Goal: Task Accomplishment & Management: Use online tool/utility

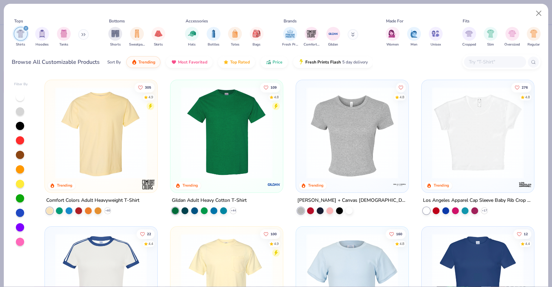
click at [27, 28] on icon "filter for Shirts" at bounding box center [25, 28] width 3 height 3
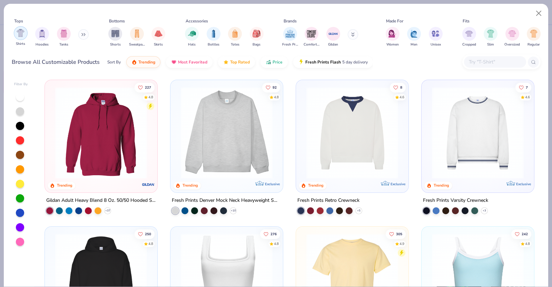
click at [18, 32] on img "filter for Shirts" at bounding box center [21, 33] width 8 height 8
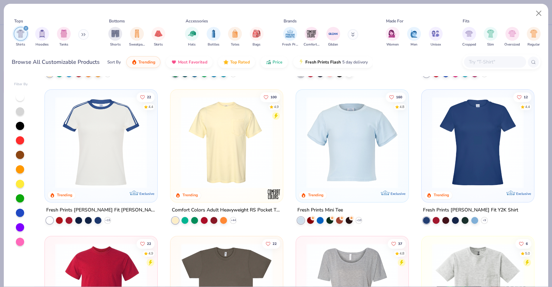
scroll to position [250, 0]
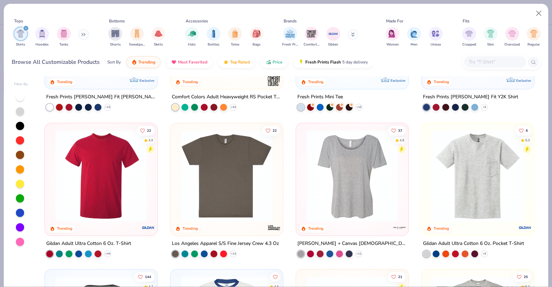
click at [473, 57] on div at bounding box center [495, 61] width 62 height 11
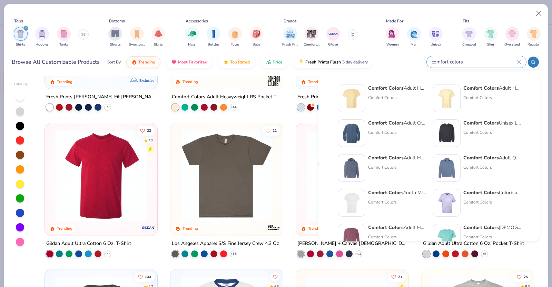
type input "comfort colors"
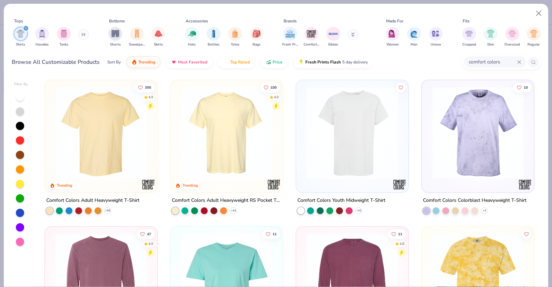
click at [84, 166] on img at bounding box center [101, 133] width 99 height 92
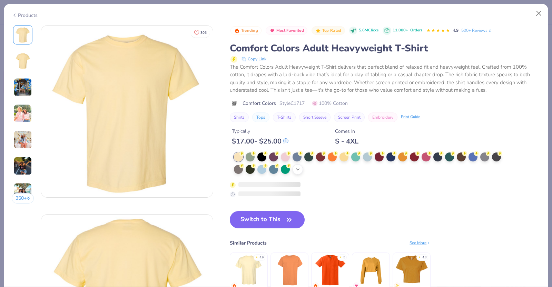
click at [299, 169] on polyline at bounding box center [297, 169] width 3 height 1
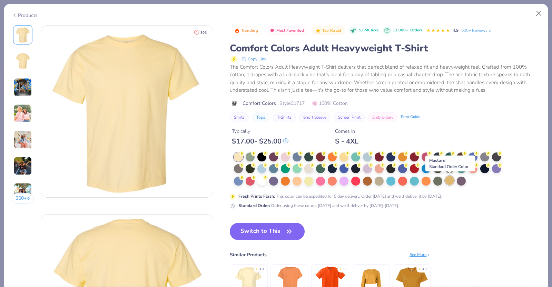
click at [447, 179] on div at bounding box center [449, 180] width 9 height 9
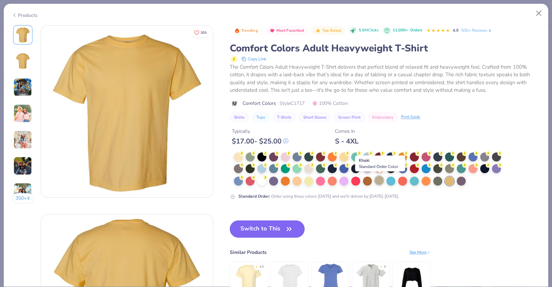
click at [380, 180] on div at bounding box center [379, 180] width 9 height 9
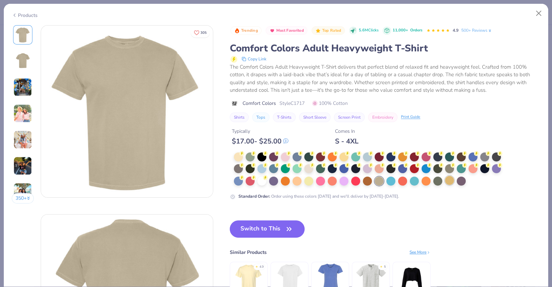
click at [450, 180] on div at bounding box center [449, 180] width 9 height 9
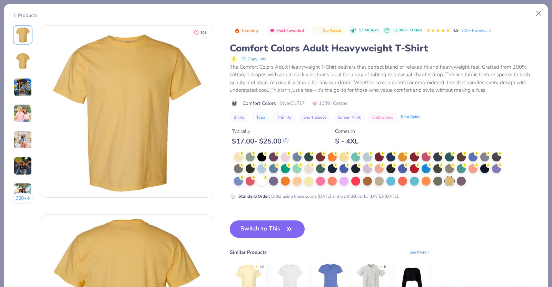
click at [33, 15] on div "Products" at bounding box center [25, 15] width 26 height 7
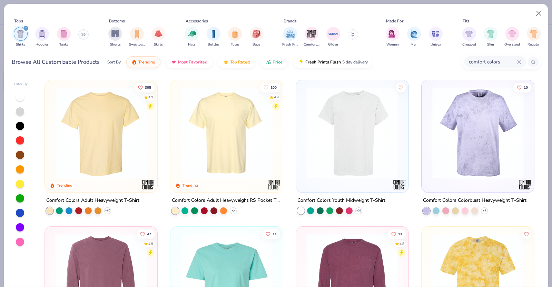
click at [231, 209] on icon at bounding box center [233, 211] width 6 height 6
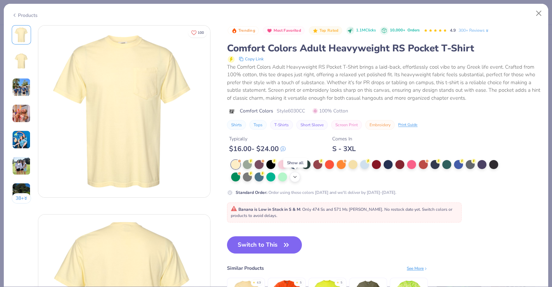
click at [293, 174] on icon at bounding box center [295, 177] width 6 height 6
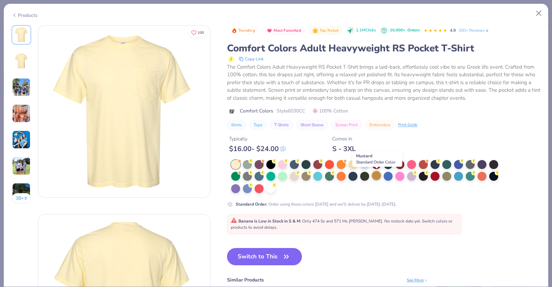
click at [376, 174] on div at bounding box center [376, 175] width 9 height 9
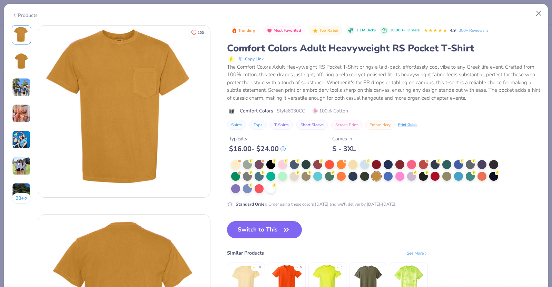
click at [22, 196] on button "38 +" at bounding box center [22, 198] width 20 height 10
click at [233, 162] on div at bounding box center [235, 163] width 9 height 9
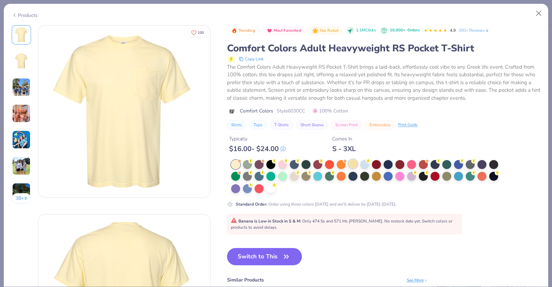
click at [352, 165] on div at bounding box center [352, 163] width 9 height 9
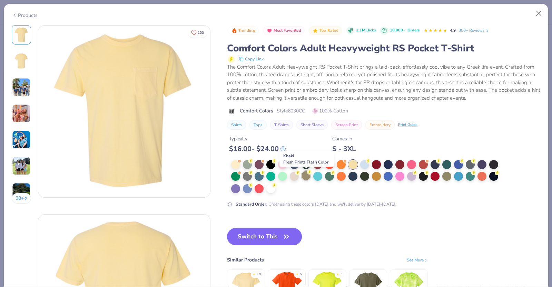
click at [304, 178] on div at bounding box center [305, 175] width 9 height 9
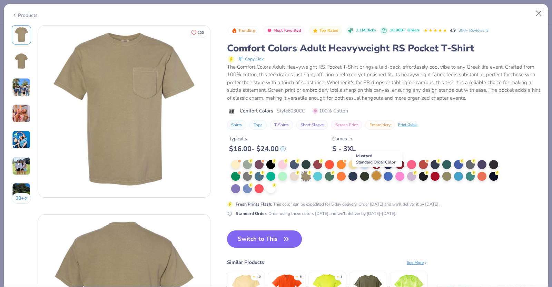
click at [377, 173] on div at bounding box center [376, 175] width 9 height 9
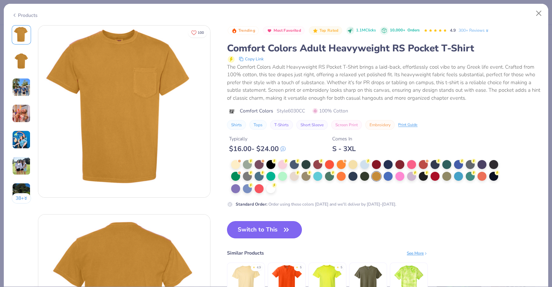
click at [253, 232] on button "Switch to This" at bounding box center [264, 229] width 75 height 17
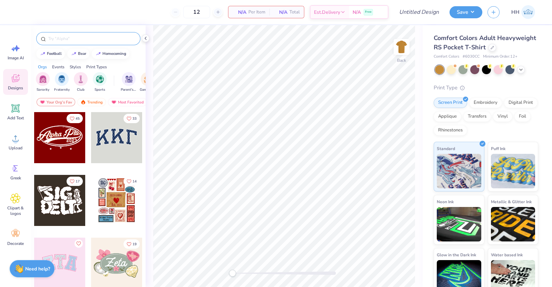
click at [90, 37] on input "text" at bounding box center [92, 38] width 88 height 7
type input "barbecue"
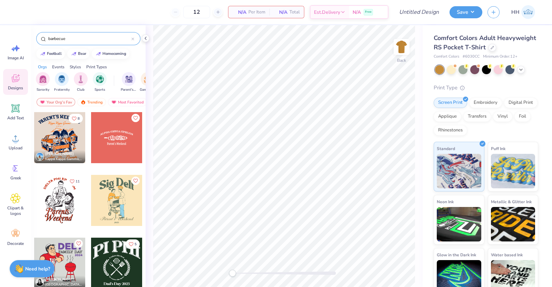
click at [69, 257] on div at bounding box center [59, 263] width 51 height 51
click at [406, 44] on img at bounding box center [402, 47] width 28 height 28
click at [62, 255] on div at bounding box center [59, 263] width 51 height 51
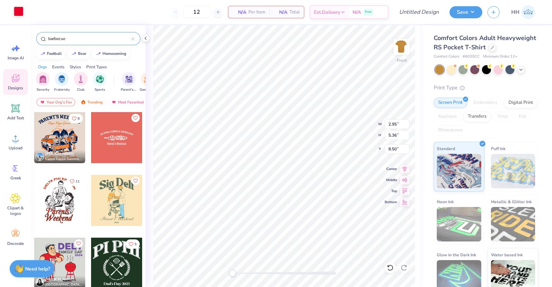
click at [19, 11] on div at bounding box center [19, 12] width 10 height 10
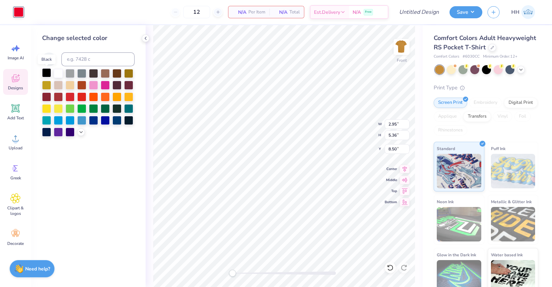
click at [47, 71] on div at bounding box center [46, 72] width 9 height 9
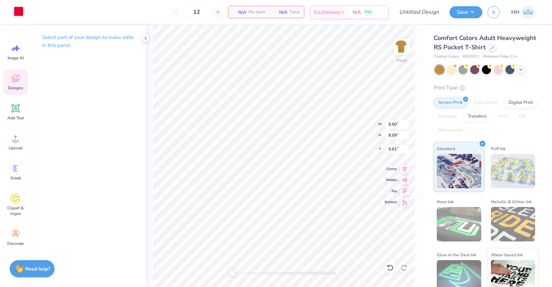
click at [19, 9] on div at bounding box center [19, 12] width 10 height 10
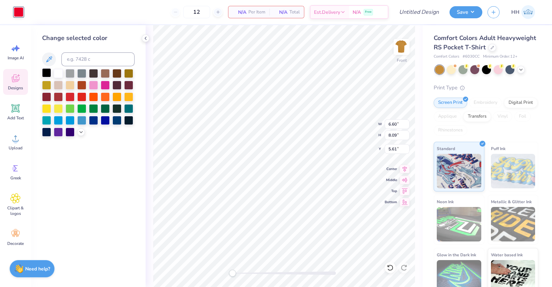
click at [46, 72] on div at bounding box center [46, 72] width 9 height 9
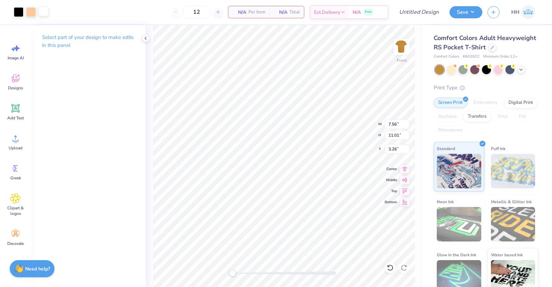
click at [43, 11] on div at bounding box center [44, 12] width 10 height 10
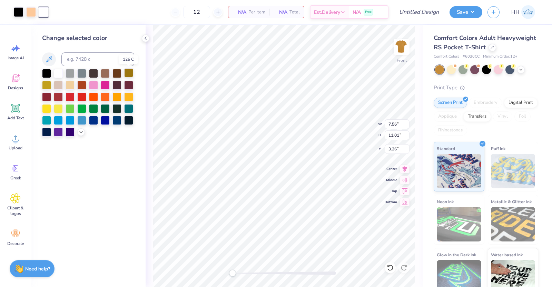
click at [129, 72] on div at bounding box center [128, 72] width 9 height 9
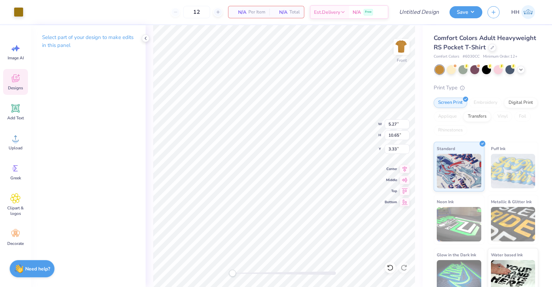
type input "6.60"
type input "8.09"
type input "5.61"
type input "5.27"
type input "10.65"
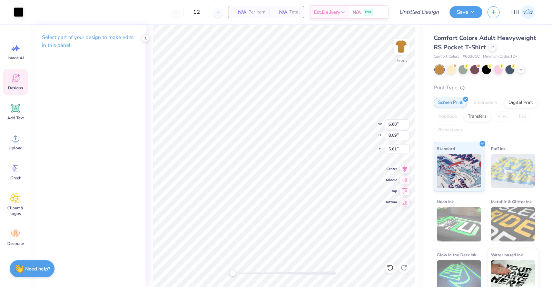
type input "3.33"
type input "6.79"
type input "1.81"
type input "3.00"
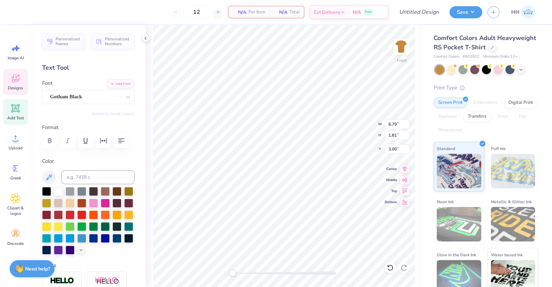
type textarea "D"
type textarea "Crows"
click at [46, 195] on div at bounding box center [46, 190] width 9 height 9
type textarea "DAD DAY"
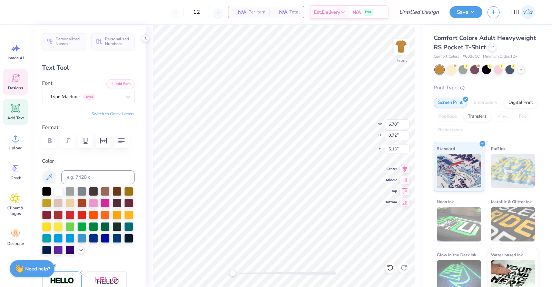
scroll to position [7, 1]
type input "2.12"
type input "0.59"
type input "6.08"
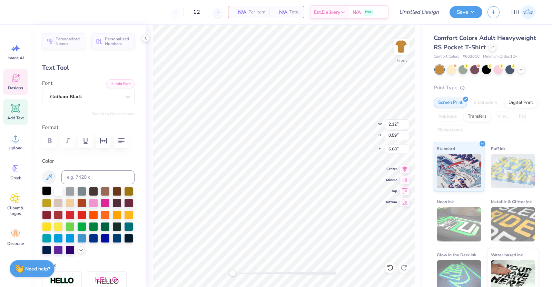
click at [47, 195] on div at bounding box center [46, 190] width 9 height 9
type textarea "2025"
type input "4.86"
type input "0.72"
type input "5.13"
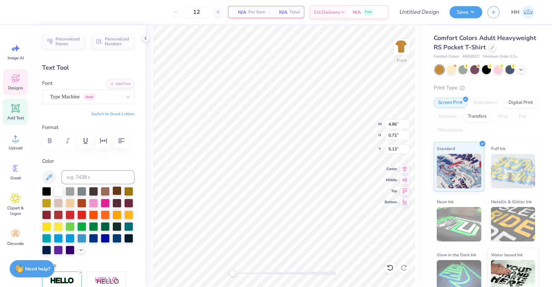
scroll to position [7, 1]
type textarea "DADS DAY"
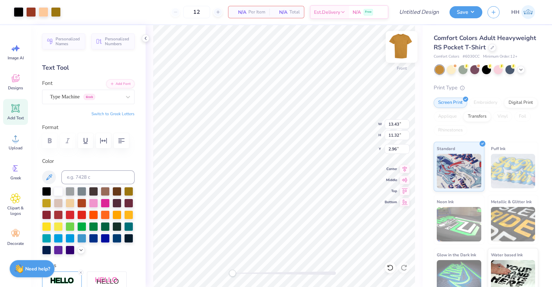
type input "3.97"
click at [404, 44] on img at bounding box center [402, 47] width 28 height 28
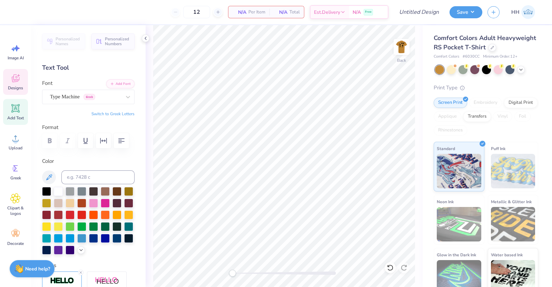
click at [18, 88] on span "Designs" at bounding box center [15, 88] width 15 height 6
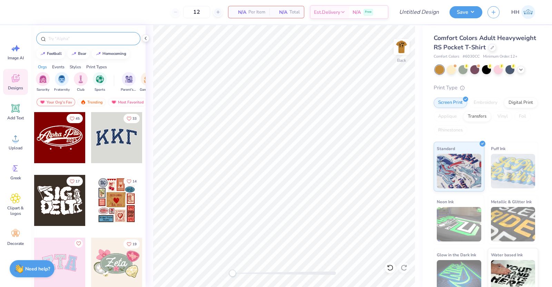
click at [96, 36] on input "text" at bounding box center [92, 38] width 88 height 7
type input "barbecue"
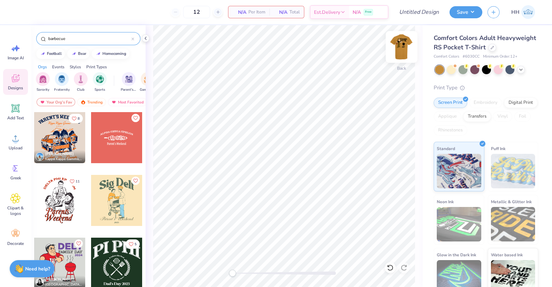
click at [402, 51] on img at bounding box center [402, 47] width 28 height 28
type input "5.27"
type input "10.65"
type input "4.34"
type input "6.60"
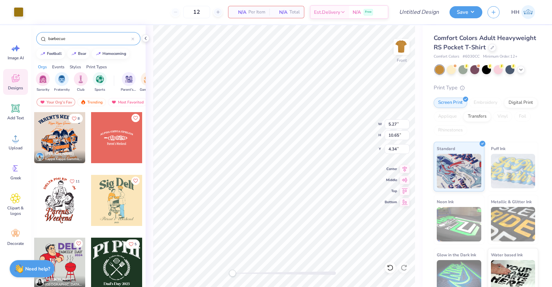
type input "8.09"
type input "6.62"
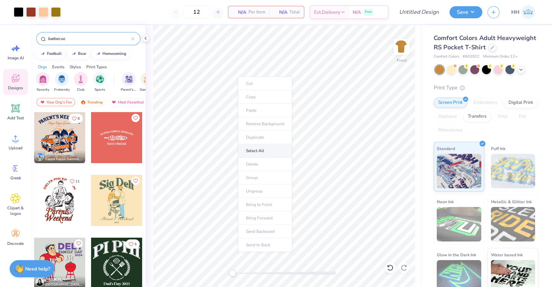
click at [266, 150] on li "Select All" at bounding box center [265, 150] width 54 height 13
click at [405, 47] on img at bounding box center [402, 47] width 28 height 28
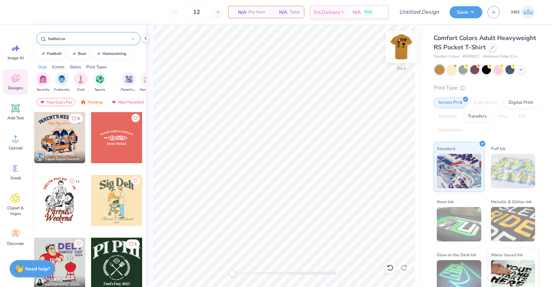
click at [400, 46] on img at bounding box center [402, 47] width 28 height 28
click at [405, 42] on img at bounding box center [402, 47] width 28 height 28
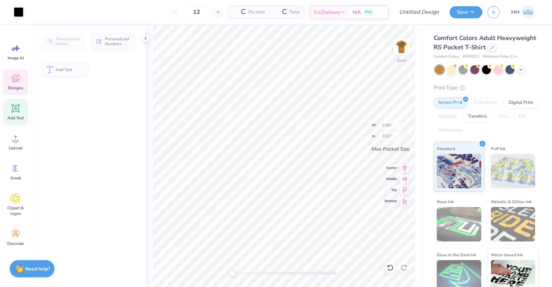
type input "2.00"
type input "0.57"
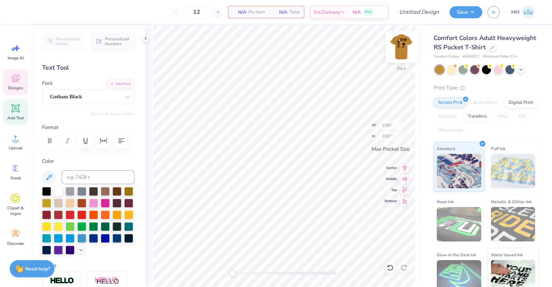
type input "2.46"
type input "3.43"
type input "2.01"
type input "2.81"
click at [396, 47] on img at bounding box center [402, 47] width 28 height 28
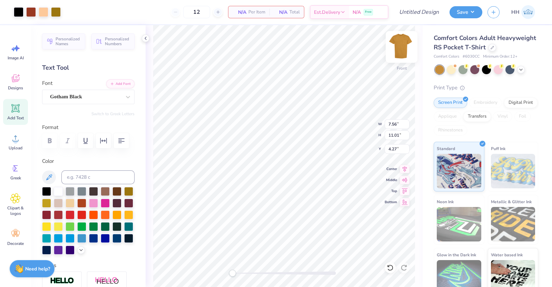
click at [397, 52] on img at bounding box center [402, 47] width 28 height 28
click at [13, 108] on icon at bounding box center [15, 108] width 7 height 7
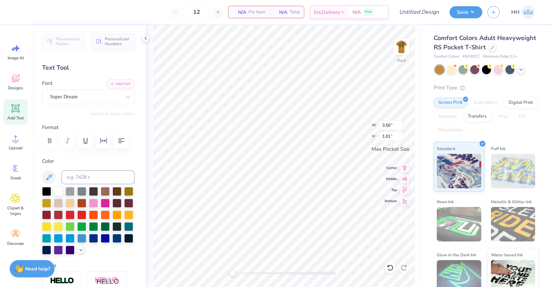
scroll to position [7, 1]
type textarea "AXP"
click at [45, 195] on div at bounding box center [46, 190] width 9 height 9
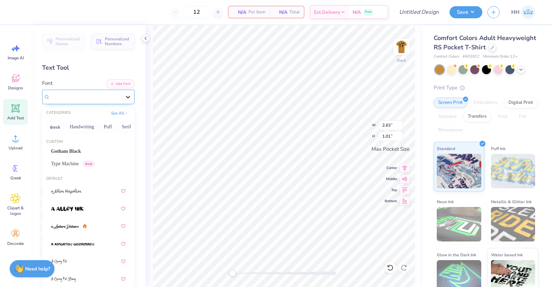
click at [124, 97] on icon at bounding box center [127, 96] width 7 height 7
click at [407, 42] on img at bounding box center [402, 47] width 28 height 28
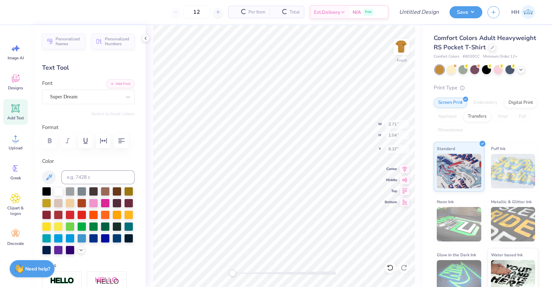
type input "2.71"
type input "1.04"
type input "8.08"
type input "1.88"
type input "3.97"
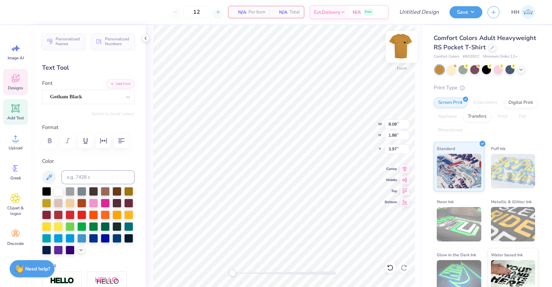
click at [405, 41] on img at bounding box center [402, 47] width 28 height 28
type input "3.44"
type input "0.80"
type input "2.63"
type input "1.01"
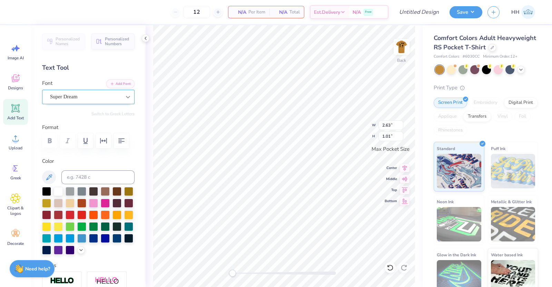
click at [122, 95] on div at bounding box center [128, 97] width 12 height 12
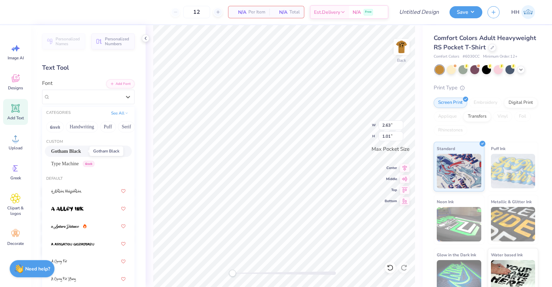
click at [81, 150] on span "Gotham Black" at bounding box center [66, 151] width 30 height 7
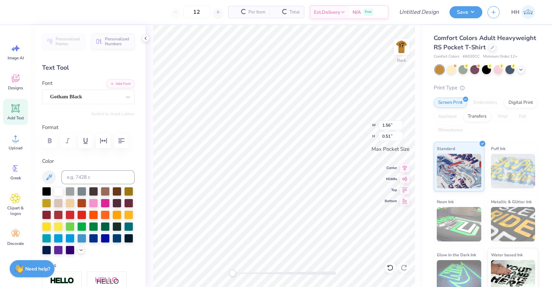
type input "1.56"
type input "0.51"
type textarea "DAD'S"
type input "1.83"
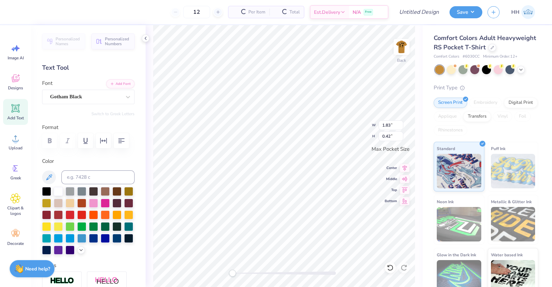
type input "0.42"
click at [405, 46] on img at bounding box center [402, 47] width 28 height 28
type input "1.89"
type input "0.43"
click at [403, 47] on img at bounding box center [402, 47] width 28 height 28
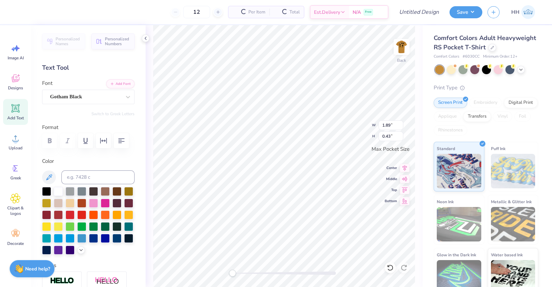
type input "1.83"
type input "0.42"
type textarea "DADS"
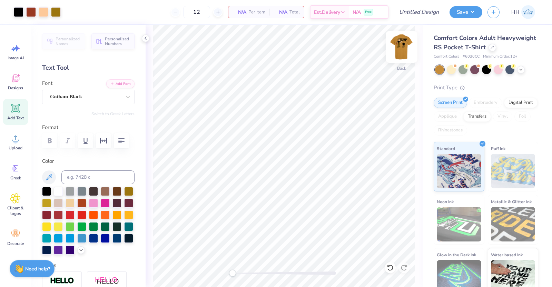
click at [407, 44] on img at bounding box center [402, 47] width 28 height 28
click at [396, 46] on img at bounding box center [402, 47] width 28 height 28
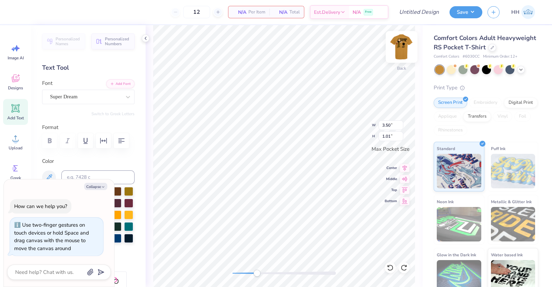
type textarea "x"
type input "2.36"
type input "3.43"
click at [396, 43] on img at bounding box center [402, 47] width 28 height 28
click at [401, 46] on img at bounding box center [402, 47] width 28 height 28
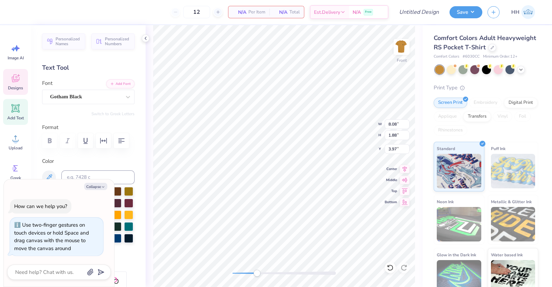
type textarea "x"
type input "3.44"
type input "0.80"
type textarea "x"
type input "2.23"
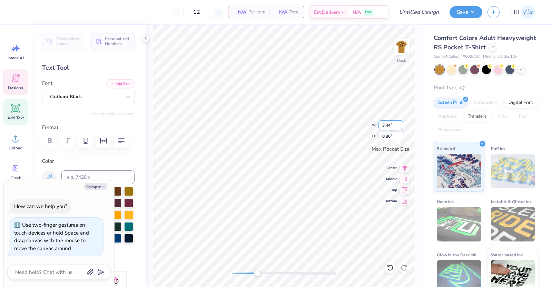
type input "0.52"
type textarea "x"
type textarea "A"
type textarea "x"
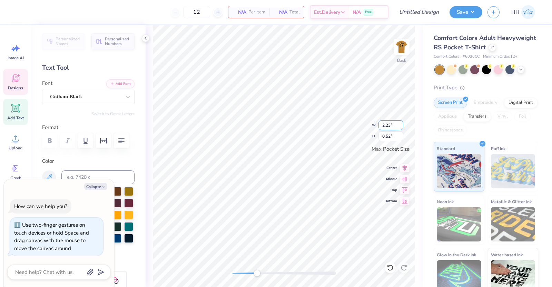
type textarea "AXP"
type textarea "x"
type input "1.50"
type input "0.35"
type textarea "x"
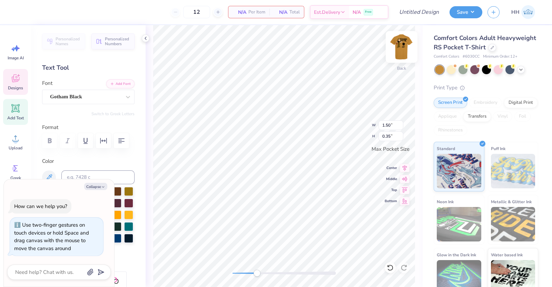
type textarea "D"
type textarea "x"
type textarea "DA"
type textarea "x"
type textarea "DAD"
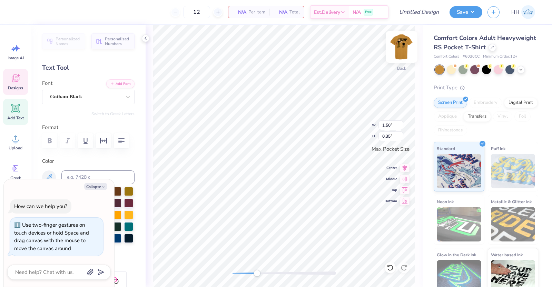
type textarea "x"
type textarea "DADS"
type textarea "x"
type textarea "D"
type textarea "x"
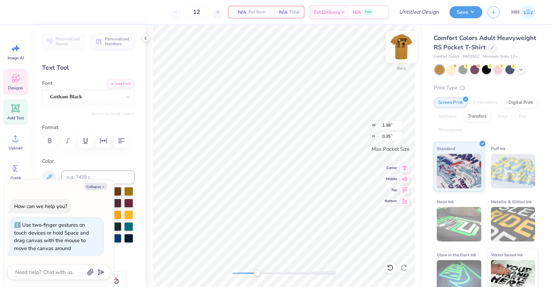
type textarea "DAY"
type textarea "x"
type textarea "20"
type textarea "x"
type textarea "202"
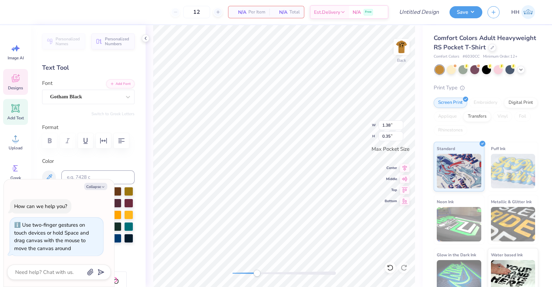
type textarea "x"
type textarea "2025"
type textarea "x"
type input "1.22"
type input "0.35"
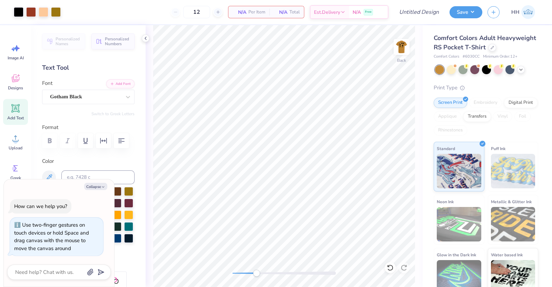
click at [256, 272] on div "Accessibility label" at bounding box center [256, 273] width 7 height 7
click at [398, 46] on img at bounding box center [402, 47] width 28 height 28
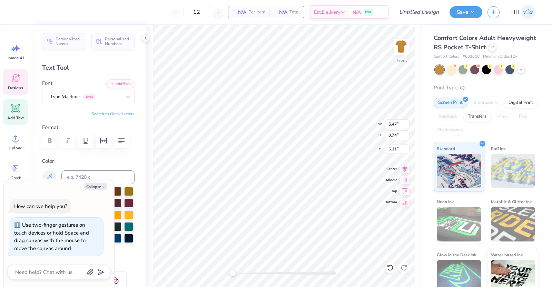
type textarea "x"
type textarea "DADS W"
type textarea "x"
type textarea "DADS We"
type textarea "x"
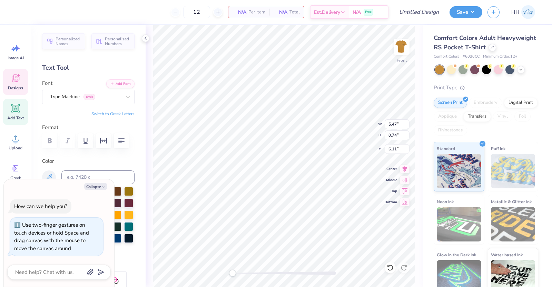
type textarea "DADS Week"
type textarea "x"
type textarea "DADS Wee"
type textarea "x"
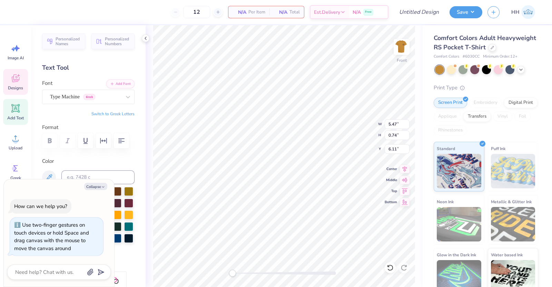
type textarea "DADS We"
type textarea "x"
type textarea "DADS W"
type textarea "x"
type textarea "DADS WE"
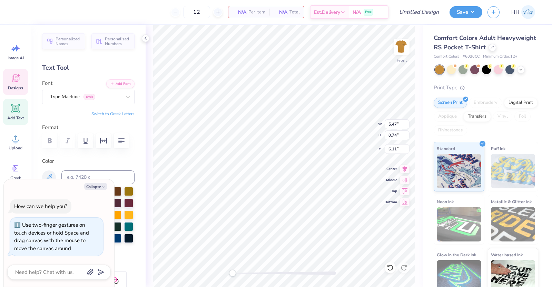
type textarea "x"
type textarea "DADS W"
type textarea "x"
type textarea "DADS We"
type textarea "x"
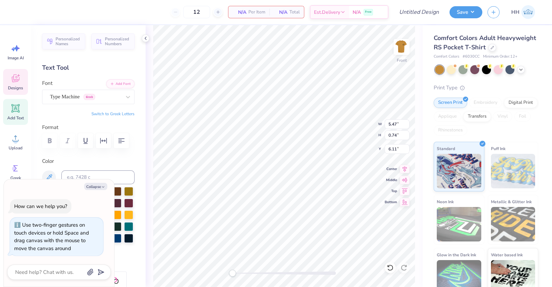
type textarea "DADS Wee"
type textarea "x"
type textarea "DADS Week"
type textarea "x"
type textarea "DADS Weeken"
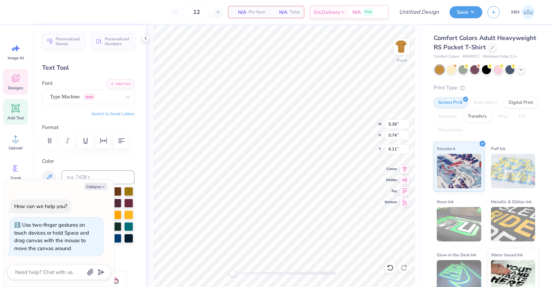
type textarea "x"
type textarea "DADS Weekend"
type textarea "x"
type textarea "DADS Weekend"
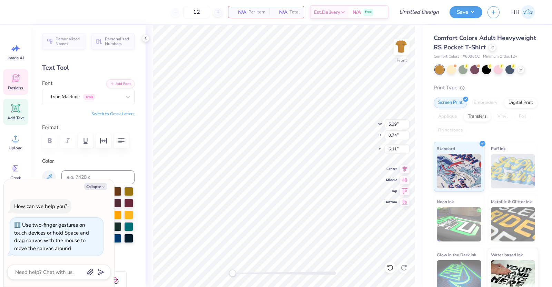
type textarea "x"
type textarea "DAD Weekend"
type textarea "x"
type textarea "DA Weekend"
type textarea "x"
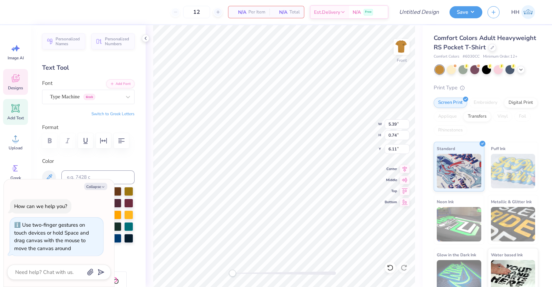
type textarea "D Weekend"
type textarea "x"
type textarea "Da Weekend"
type textarea "x"
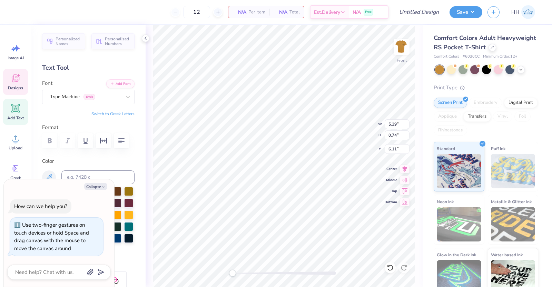
type textarea "Dad Weekend"
type textarea "x"
type textarea "Dads Weekend"
type textarea "x"
type input "7.57"
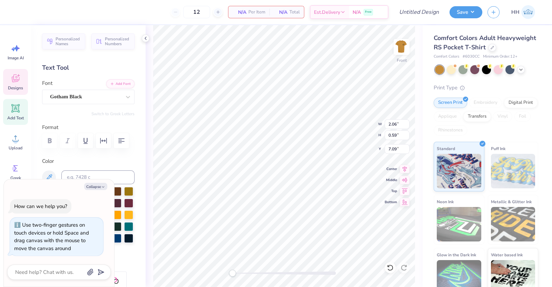
type input "0.73"
type input "5.85"
type textarea "x"
type input "8.08"
type input "1.88"
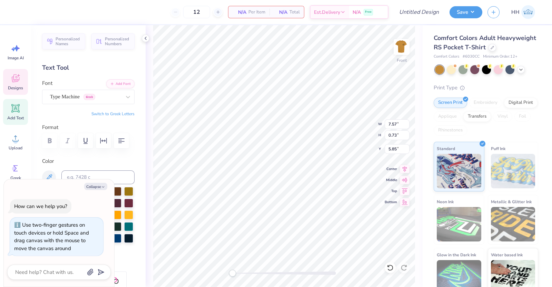
type input "3.97"
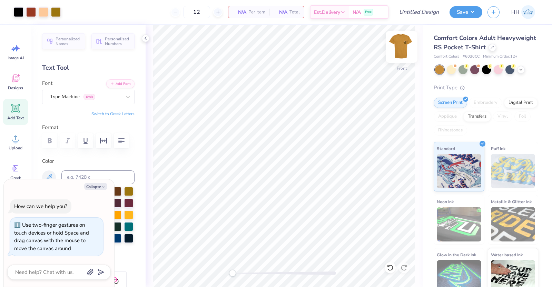
click at [402, 50] on img at bounding box center [402, 47] width 28 height 28
click at [402, 42] on img at bounding box center [402, 47] width 28 height 28
click at [398, 51] on img at bounding box center [402, 47] width 28 height 28
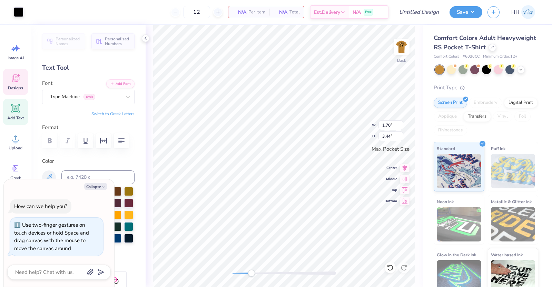
type textarea "x"
type input "1.24"
type input "2.51"
type textarea "x"
type input "0.98"
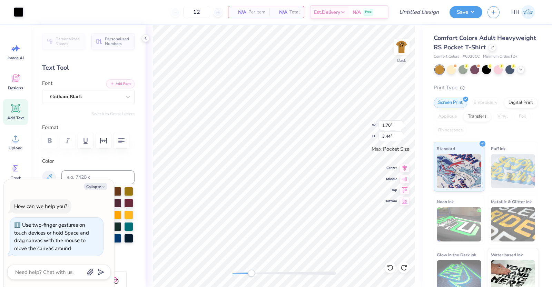
type input "1.98"
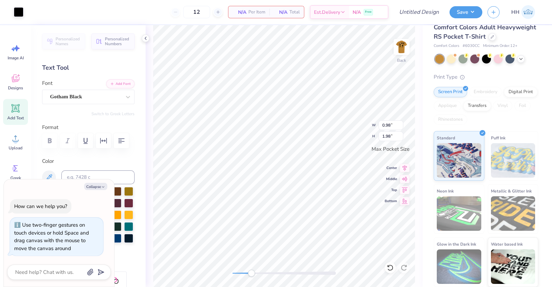
type textarea "x"
type input "1.55"
type input "0.50"
type textarea "x"
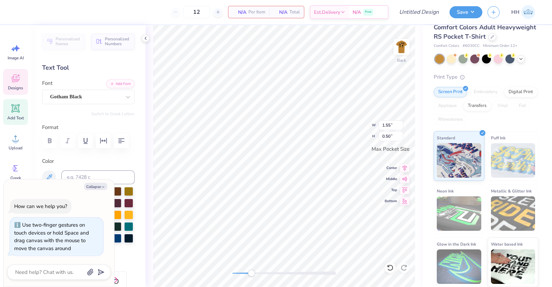
type textarea "C"
type textarea "x"
type textarea "Cr"
type textarea "x"
type textarea "C"
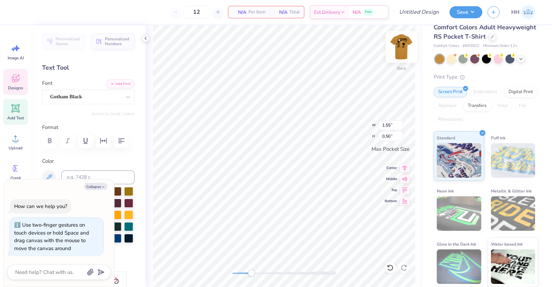
click at [405, 48] on img at bounding box center [402, 47] width 28 height 28
type textarea "x"
type input "0.49"
type input "0.54"
click at [404, 52] on img at bounding box center [402, 47] width 28 height 28
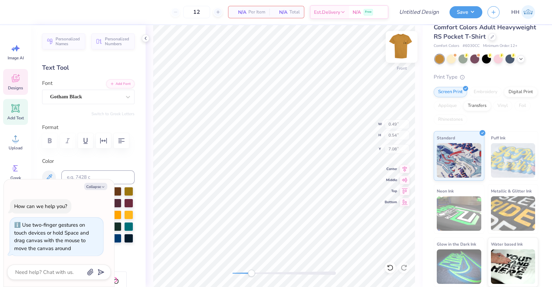
type textarea "x"
type input "0.48"
type input "0.52"
type textarea "x"
type textarea "Cr"
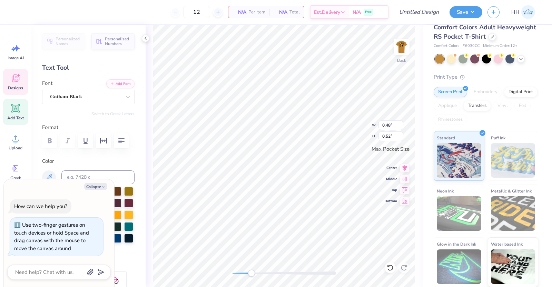
type textarea "x"
type textarea "Cro"
type textarea "x"
type textarea "Crow"
type textarea "x"
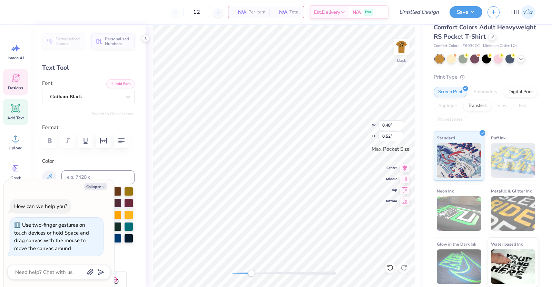
type textarea "Crows"
type textarea "x"
type input "1.38"
type input "0.35"
type textarea "x"
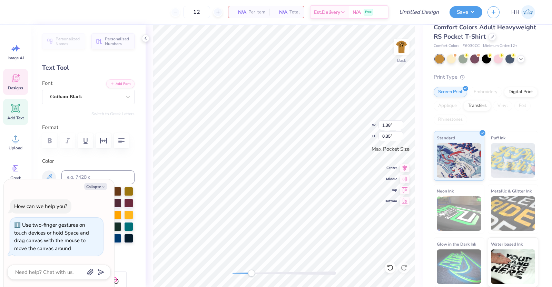
type textarea "DAD"
type textarea "x"
type textarea "DA"
type textarea "x"
type textarea "D"
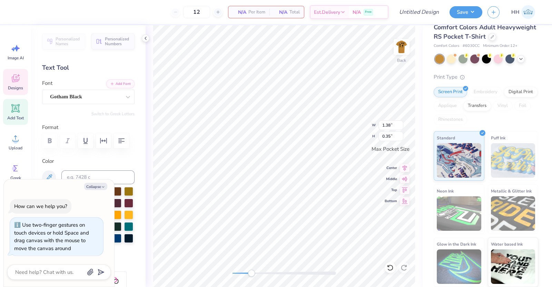
type textarea "x"
type textarea "Da"
type textarea "x"
type textarea "Dad"
type textarea "x"
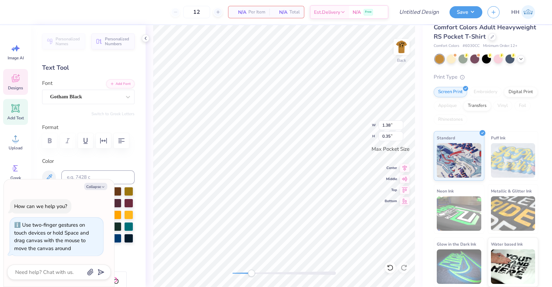
type textarea "Dads"
type textarea "x"
type input "1.07"
type input "0.34"
type textarea "x"
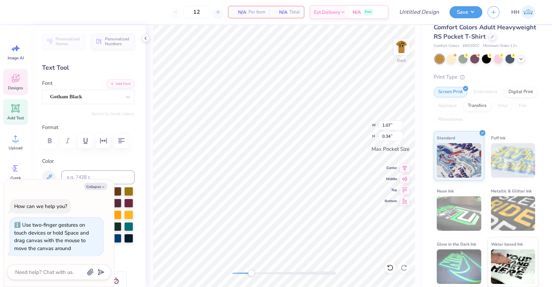
type textarea "W"
type textarea "x"
type textarea "We"
type textarea "x"
type textarea "Week"
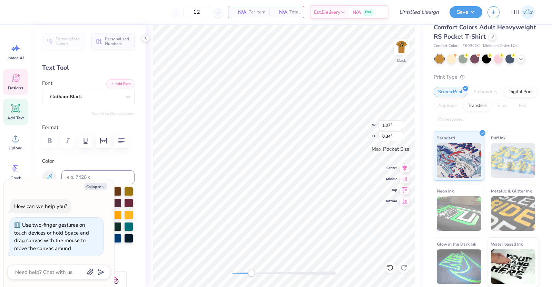
type textarea "x"
type textarea "Weeken"
type textarea "x"
type textarea "Weekend"
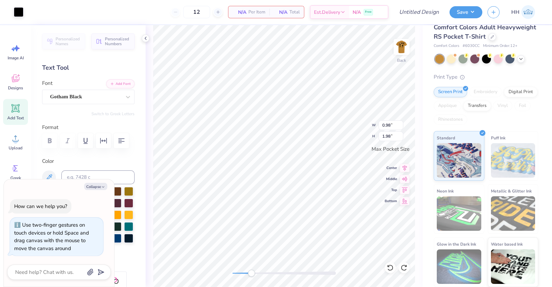
type textarea "x"
type input "1.22"
click at [10, 82] on icon at bounding box center [15, 78] width 10 height 10
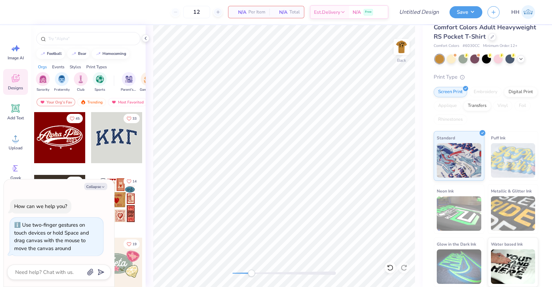
click at [80, 46] on div at bounding box center [88, 36] width 114 height 23
click at [86, 40] on input "text" at bounding box center [92, 38] width 88 height 7
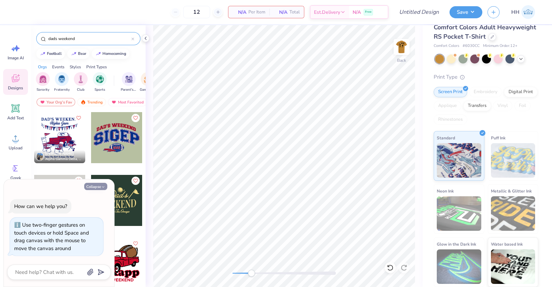
click at [90, 185] on button "Collapse" at bounding box center [95, 186] width 23 height 7
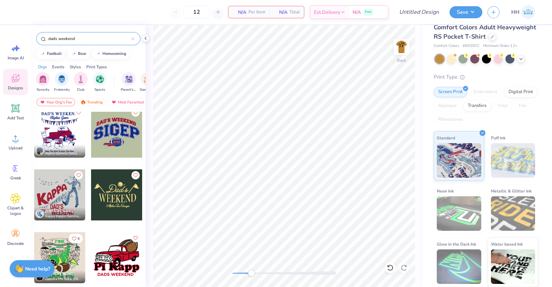
scroll to position [0, 0]
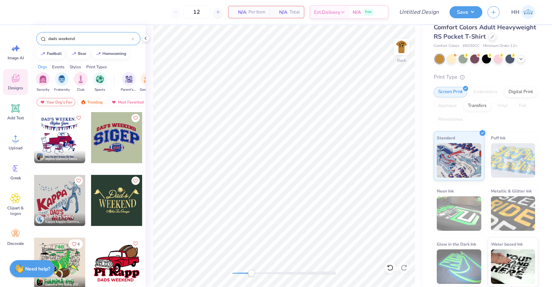
click at [117, 142] on div at bounding box center [116, 137] width 51 height 51
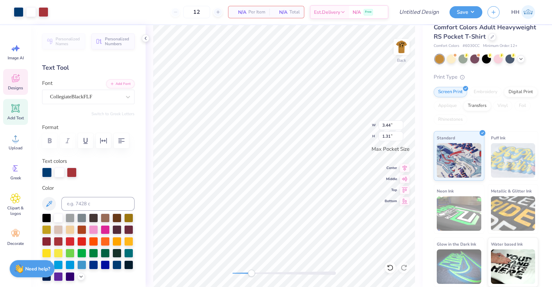
scroll to position [7, 1]
click at [47, 177] on div at bounding box center [47, 173] width 10 height 10
click at [45, 222] on div at bounding box center [46, 217] width 9 height 9
click at [57, 177] on div at bounding box center [59, 173] width 10 height 10
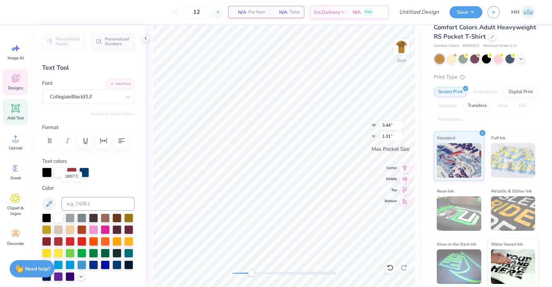
click at [73, 177] on div at bounding box center [72, 173] width 10 height 10
click at [72, 177] on div at bounding box center [72, 173] width 10 height 10
click at [46, 222] on div at bounding box center [46, 217] width 9 height 9
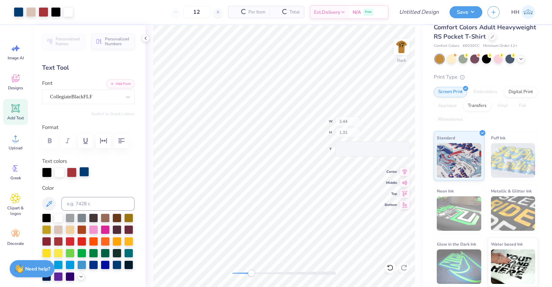
click at [83, 177] on div at bounding box center [84, 172] width 10 height 10
click at [51, 233] on div at bounding box center [46, 229] width 9 height 9
click at [83, 177] on div at bounding box center [84, 172] width 10 height 10
click at [18, 10] on div at bounding box center [19, 12] width 10 height 10
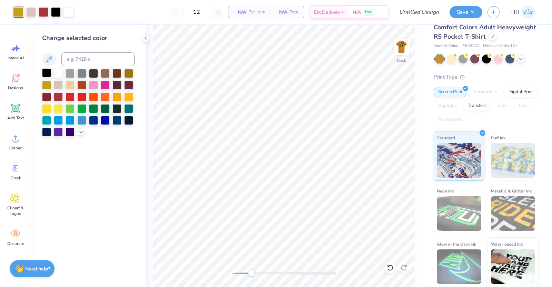
click at [44, 71] on div at bounding box center [46, 72] width 9 height 9
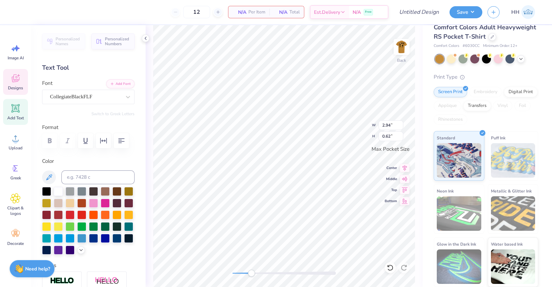
scroll to position [7, 1]
click at [47, 195] on div at bounding box center [46, 190] width 9 height 9
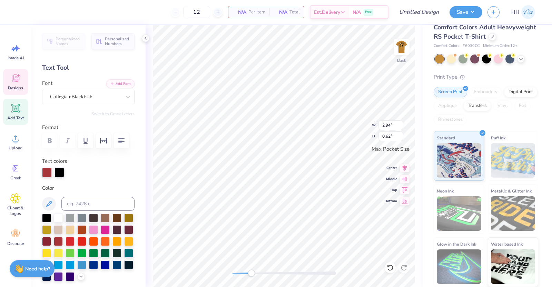
scroll to position [7, 1]
click at [60, 177] on div at bounding box center [59, 173] width 10 height 10
click at [46, 222] on div at bounding box center [46, 217] width 9 height 9
click at [44, 13] on div at bounding box center [44, 12] width 10 height 10
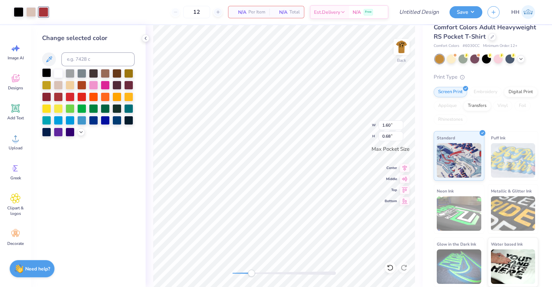
click at [44, 71] on div at bounding box center [46, 72] width 9 height 9
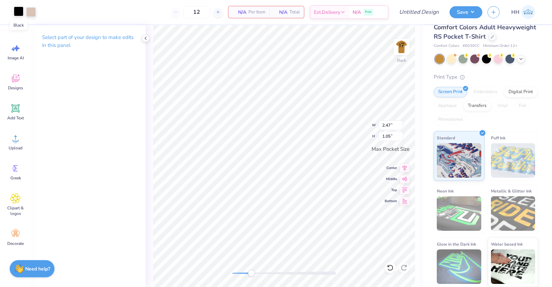
click at [18, 9] on div at bounding box center [19, 12] width 10 height 10
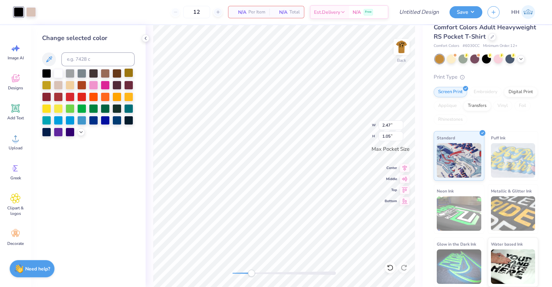
click at [128, 73] on div at bounding box center [128, 72] width 9 height 9
click at [48, 73] on div at bounding box center [46, 72] width 9 height 9
click at [32, 13] on div at bounding box center [31, 12] width 10 height 10
click at [126, 71] on div at bounding box center [128, 72] width 9 height 9
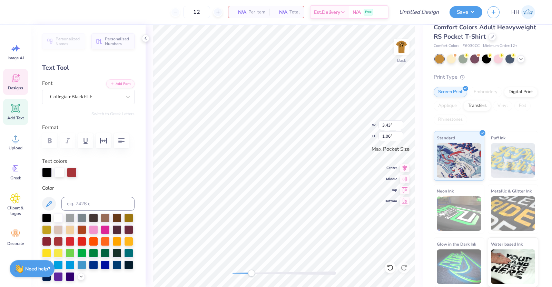
scroll to position [7, 1]
click at [59, 177] on div at bounding box center [59, 173] width 10 height 10
click at [51, 233] on div at bounding box center [46, 229] width 9 height 9
click at [44, 222] on div at bounding box center [46, 217] width 9 height 9
click at [72, 177] on div at bounding box center [72, 173] width 10 height 10
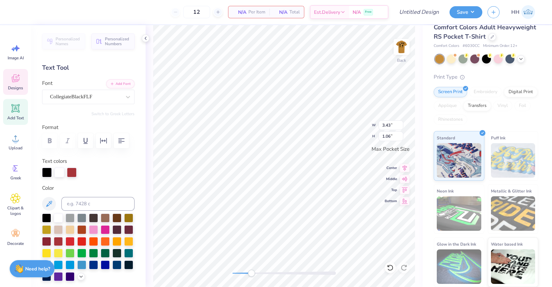
scroll to position [7, 1]
click at [124, 222] on div at bounding box center [128, 217] width 9 height 9
click at [46, 222] on div at bounding box center [46, 217] width 9 height 9
click at [57, 177] on div at bounding box center [59, 173] width 10 height 10
click at [72, 177] on div at bounding box center [72, 173] width 10 height 10
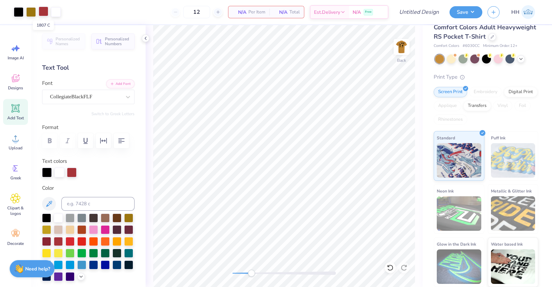
click at [45, 11] on div at bounding box center [44, 12] width 10 height 10
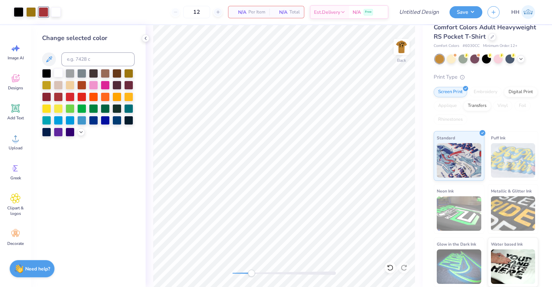
click at [57, 73] on div at bounding box center [58, 72] width 9 height 9
click at [128, 71] on div at bounding box center [128, 72] width 9 height 9
click at [45, 73] on div at bounding box center [46, 72] width 9 height 9
click at [126, 73] on div at bounding box center [128, 72] width 9 height 9
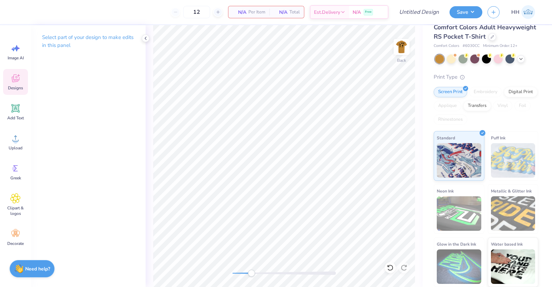
click at [26, 80] on div "Designs" at bounding box center [15, 82] width 25 height 26
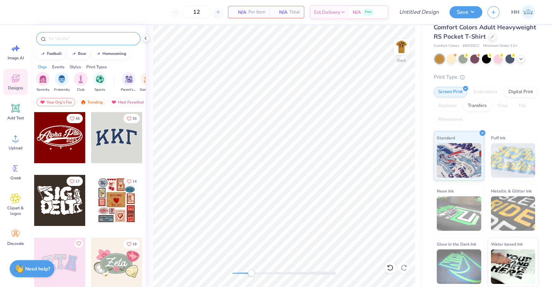
click at [80, 40] on input "text" at bounding box center [92, 38] width 88 height 7
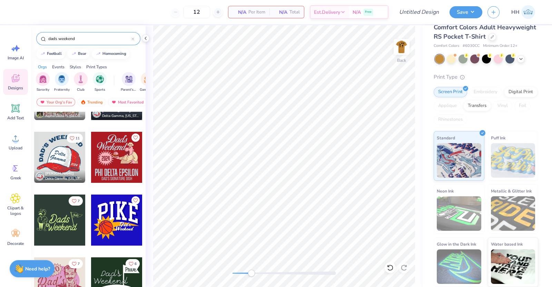
scroll to position [624, 0]
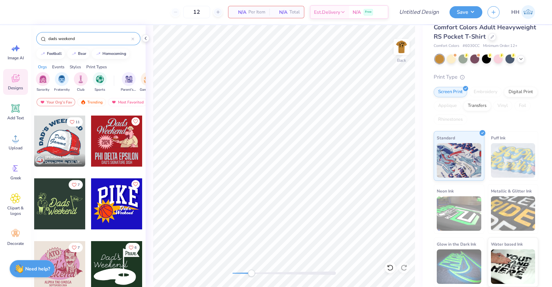
click at [97, 39] on input "dads weekend" at bounding box center [90, 38] width 84 height 7
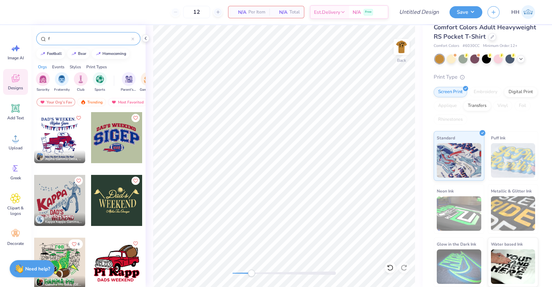
click at [97, 39] on input "f" at bounding box center [90, 38] width 84 height 7
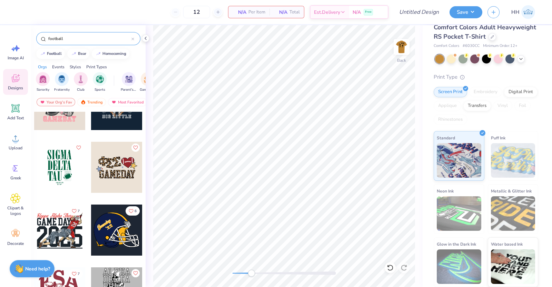
scroll to position [600, 0]
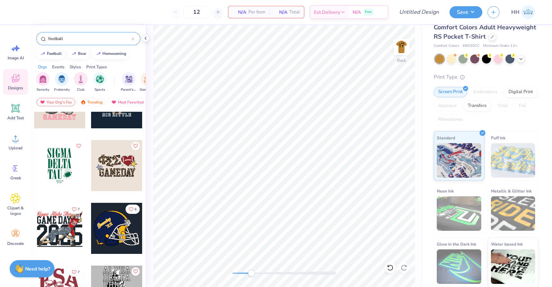
click at [63, 167] on div at bounding box center [59, 165] width 51 height 51
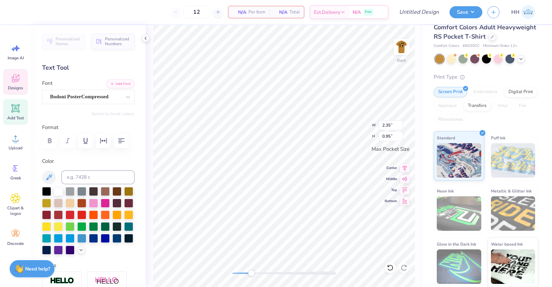
scroll to position [7, 1]
click at [19, 9] on div at bounding box center [19, 12] width 10 height 10
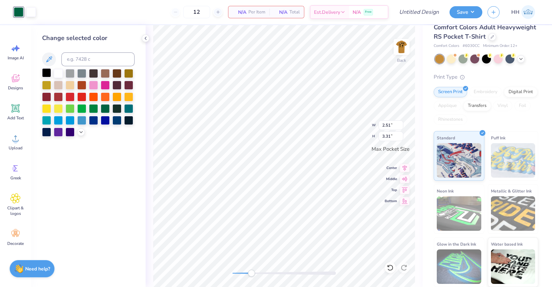
click at [49, 70] on div at bounding box center [46, 72] width 9 height 9
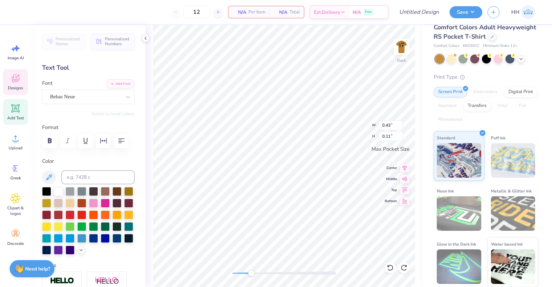
scroll to position [7, 1]
click at [335, 270] on div "Back" at bounding box center [284, 156] width 277 height 262
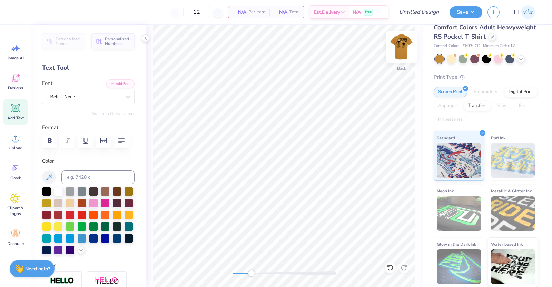
click at [402, 49] on img at bounding box center [402, 47] width 28 height 28
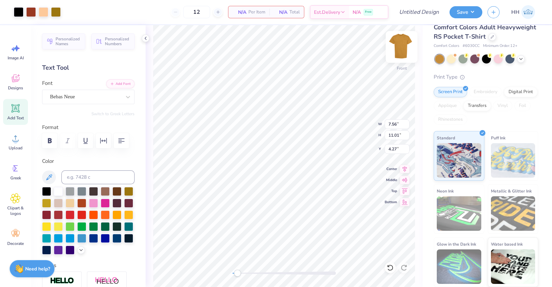
click at [400, 42] on img at bounding box center [402, 47] width 28 height 28
click at [407, 47] on img at bounding box center [402, 47] width 28 height 28
click at [398, 47] on img at bounding box center [402, 47] width 28 height 28
click at [399, 46] on img at bounding box center [402, 47] width 28 height 28
click at [402, 44] on img at bounding box center [402, 47] width 28 height 28
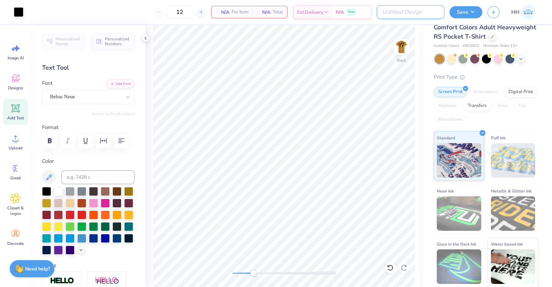
click at [414, 11] on input "Design Title" at bounding box center [411, 12] width 68 height 14
click at [183, 11] on input "12" at bounding box center [196, 12] width 27 height 12
click at [148, 9] on div "60 N/A Per Item N/A Total Est. Delivery N/A Free" at bounding box center [209, 12] width 360 height 24
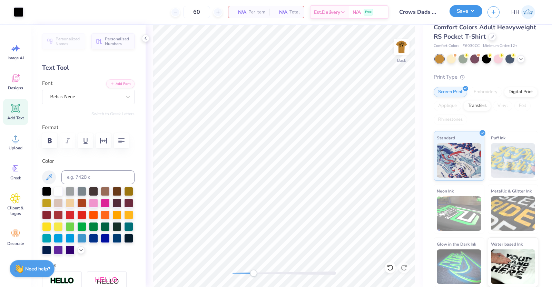
click at [468, 6] on button "Save" at bounding box center [465, 11] width 33 height 12
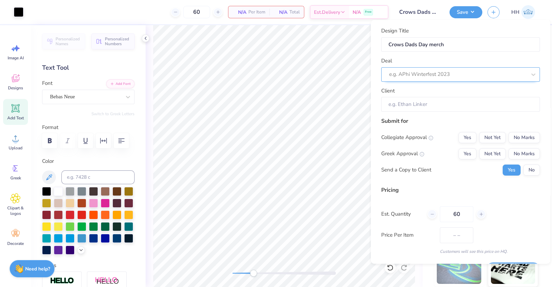
click at [466, 71] on div at bounding box center [457, 74] width 137 height 9
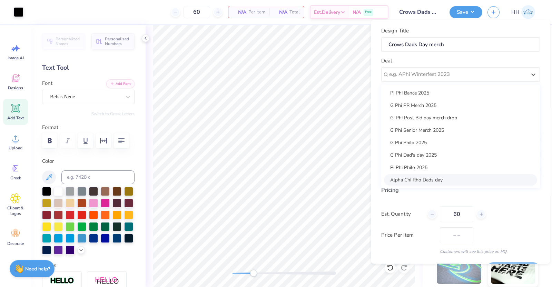
click at [417, 179] on div "Alpha Chi Rho Dads day" at bounding box center [460, 179] width 153 height 11
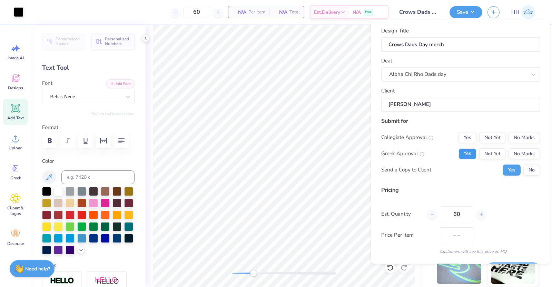
click at [458, 151] on button "Yes" at bounding box center [467, 153] width 18 height 11
click at [525, 137] on button "No Marks" at bounding box center [523, 137] width 31 height 11
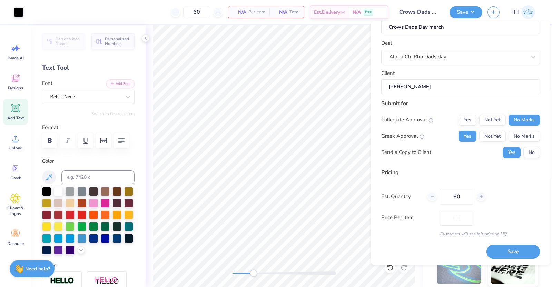
click at [426, 240] on div "Design Title Crows Dads Day merch Deal Alpha Chi Rho Dads day Client [PERSON_NA…" at bounding box center [460, 133] width 159 height 249
click at [508, 252] on button "Save" at bounding box center [512, 252] width 53 height 14
click at [512, 249] on div "Save" at bounding box center [512, 252] width 53 height 14
click at [466, 191] on input "60" at bounding box center [456, 196] width 33 height 16
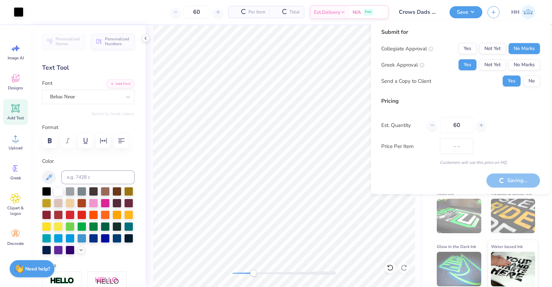
scroll to position [31, 0]
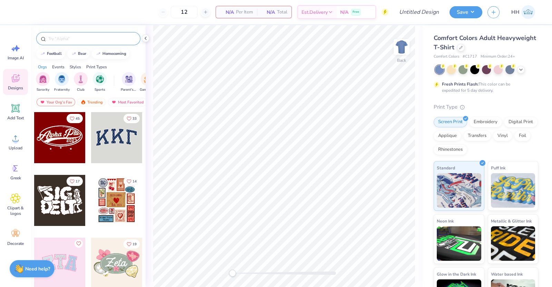
click at [92, 40] on input "text" at bounding box center [92, 38] width 88 height 7
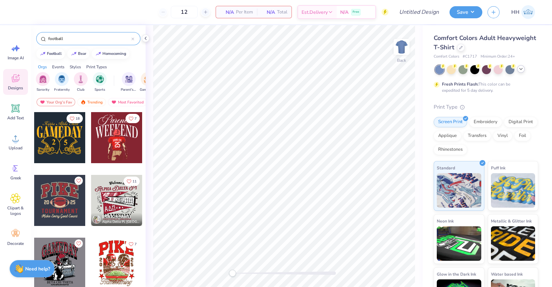
type input "football"
click at [521, 70] on icon at bounding box center [521, 69] width 6 height 6
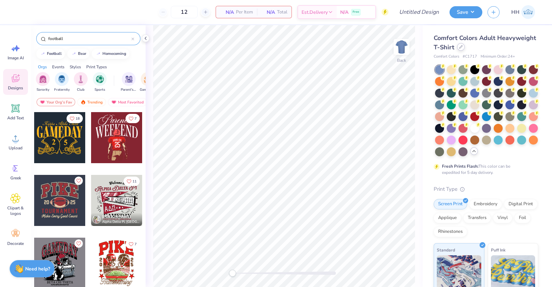
click at [465, 49] on div at bounding box center [461, 47] width 8 height 8
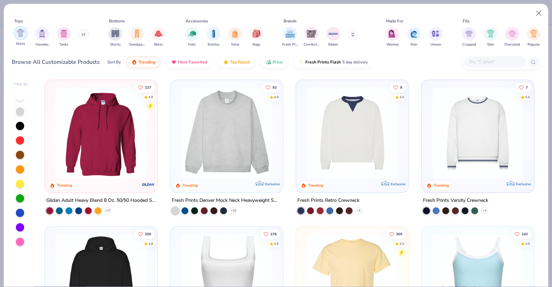
click at [21, 33] on img "filter for Shirts" at bounding box center [21, 33] width 8 height 8
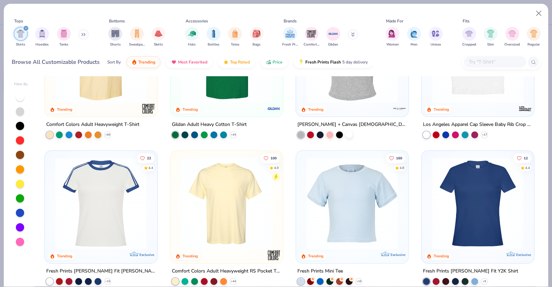
scroll to position [79, 0]
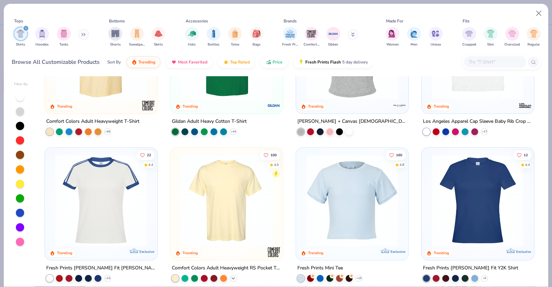
click at [231, 276] on icon at bounding box center [233, 278] width 6 height 6
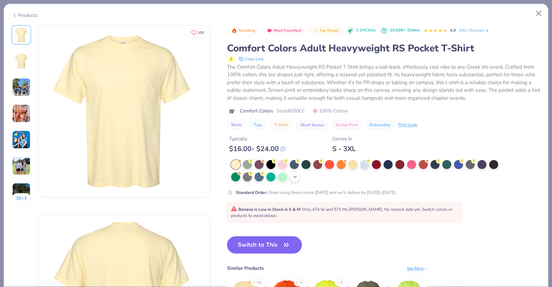
click at [295, 178] on icon at bounding box center [295, 177] width 6 height 6
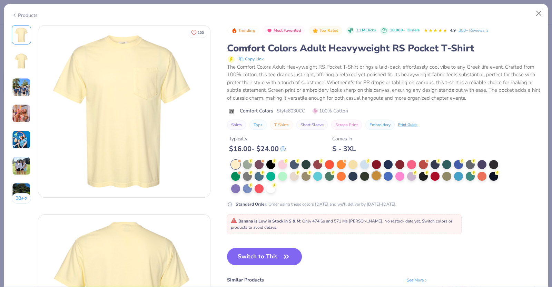
click at [377, 177] on div at bounding box center [376, 175] width 9 height 9
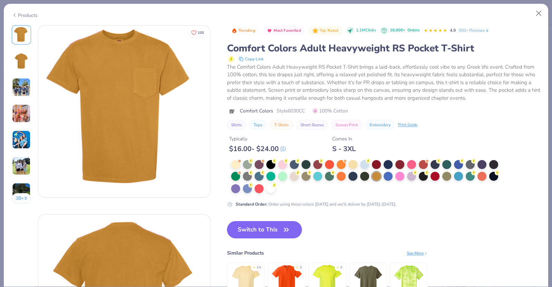
click at [269, 230] on button "Switch to This" at bounding box center [264, 229] width 75 height 17
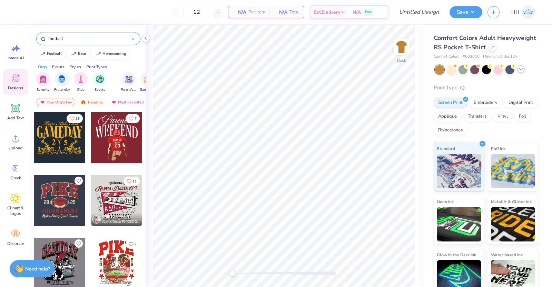
click at [74, 39] on input "football" at bounding box center [90, 38] width 84 height 7
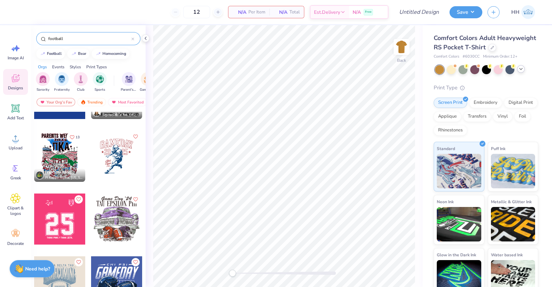
scroll to position [311, 0]
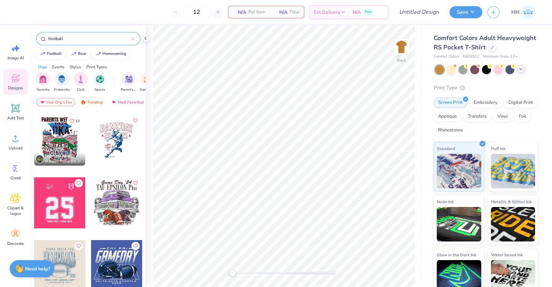
click at [46, 135] on div at bounding box center [59, 139] width 51 height 51
click at [407, 42] on img at bounding box center [402, 47] width 28 height 28
click at [45, 140] on div at bounding box center [59, 139] width 51 height 51
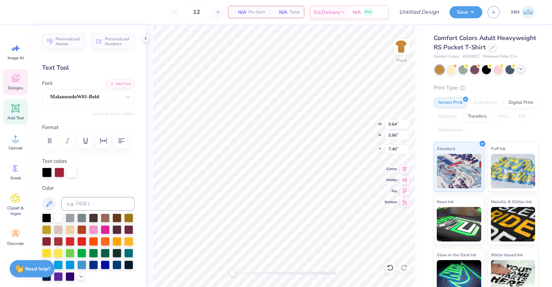
scroll to position [7, 1]
type input "1.74"
type input "2.60"
type input "6.39"
type input "0.64"
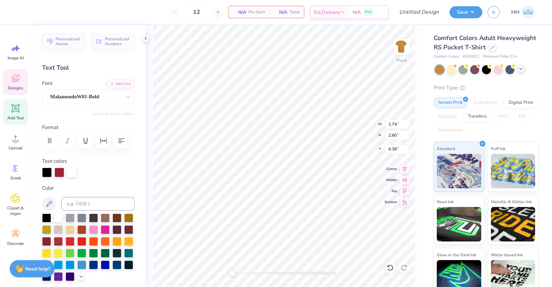
type input "0.66"
type input "7.40"
type textarea "P"
type input "2.06"
type input "3.25"
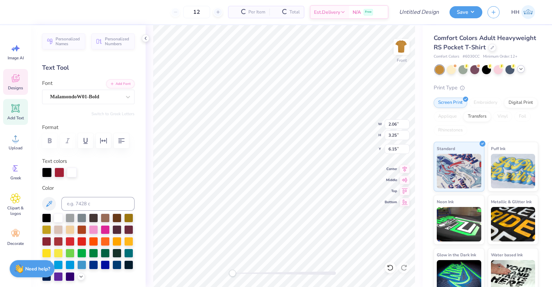
type input "6.15"
type textarea "X"
type input "1.77"
type input "2.69"
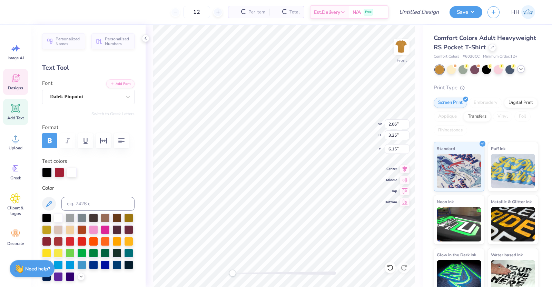
type input "6.35"
type textarea "A"
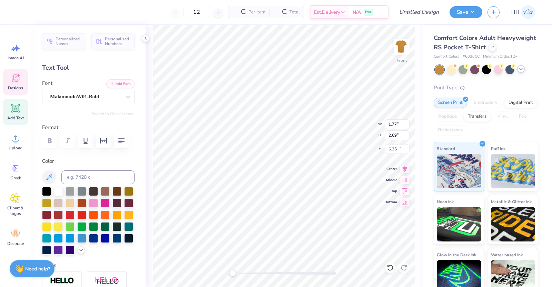
type input "6.76"
type input "1.60"
type input "16.56"
type textarea "N"
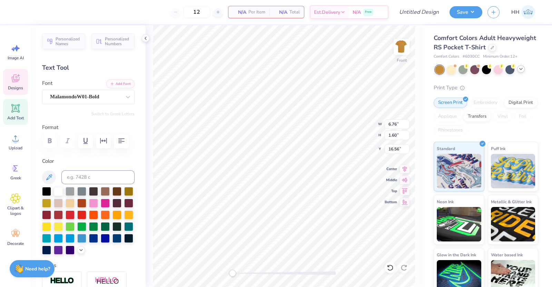
scroll to position [7, 1]
type textarea "Purdue"
click at [31, 12] on div at bounding box center [31, 12] width 10 height 10
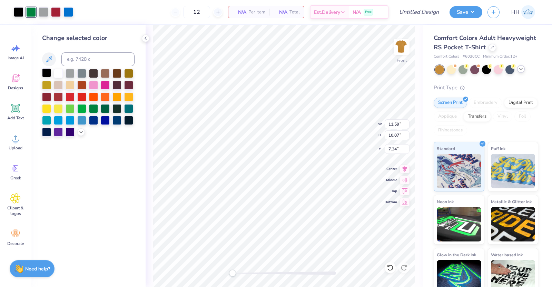
click at [47, 72] on div at bounding box center [46, 72] width 9 height 9
click at [126, 71] on div at bounding box center [128, 72] width 9 height 9
click at [47, 70] on div at bounding box center [46, 72] width 9 height 9
click at [32, 11] on div at bounding box center [31, 12] width 10 height 10
click at [47, 71] on div at bounding box center [46, 72] width 9 height 9
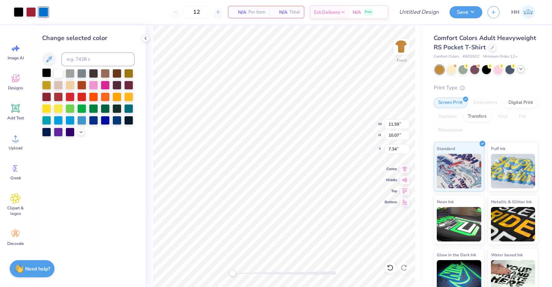
click at [48, 73] on div at bounding box center [46, 72] width 9 height 9
click at [31, 12] on div at bounding box center [31, 12] width 10 height 10
click at [48, 73] on div at bounding box center [46, 72] width 9 height 9
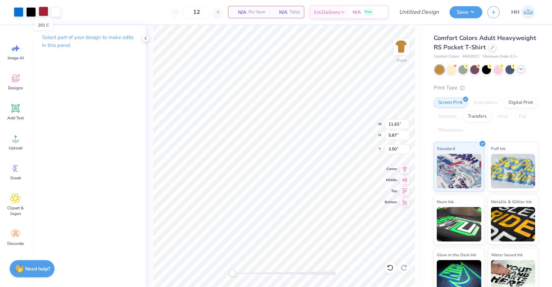
click at [43, 11] on div at bounding box center [44, 12] width 10 height 10
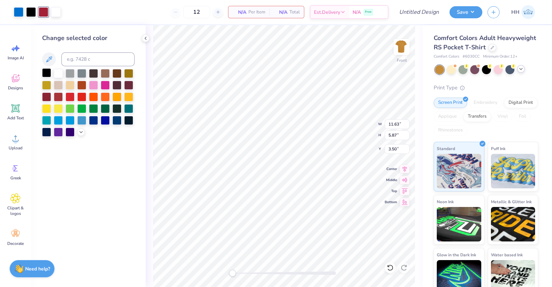
click at [47, 71] on div at bounding box center [46, 72] width 9 height 9
click at [19, 9] on div at bounding box center [19, 12] width 10 height 10
click at [129, 73] on div at bounding box center [128, 72] width 9 height 9
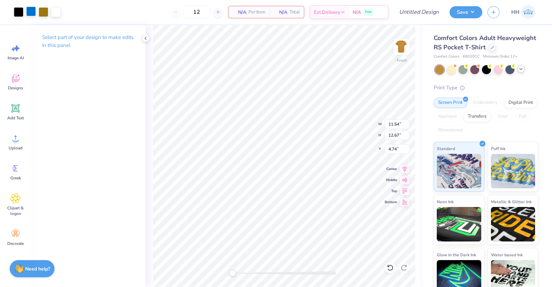
click at [30, 11] on div at bounding box center [31, 12] width 10 height 10
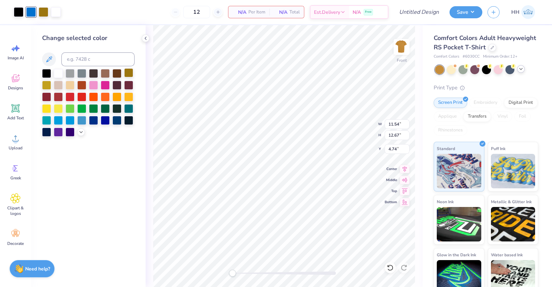
click at [124, 73] on div at bounding box center [128, 72] width 9 height 9
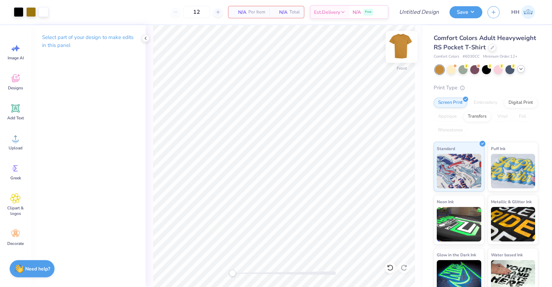
click at [400, 48] on img at bounding box center [402, 47] width 28 height 28
click at [398, 44] on img at bounding box center [402, 47] width 28 height 28
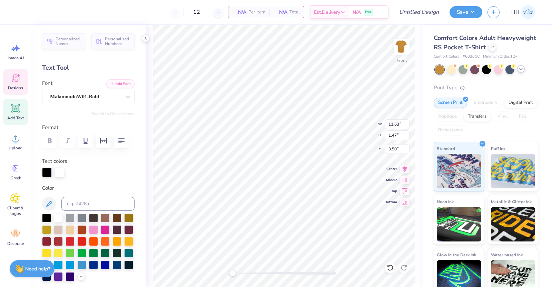
scroll to position [7, 1]
type textarea "DADS WEEKEND"
click at [395, 47] on img at bounding box center [402, 47] width 28 height 28
type input "0.62"
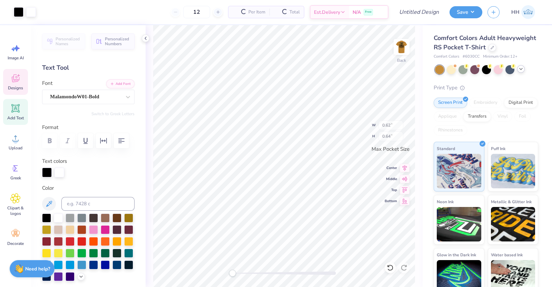
type input "0.64"
type input "3.43"
type input "2.14"
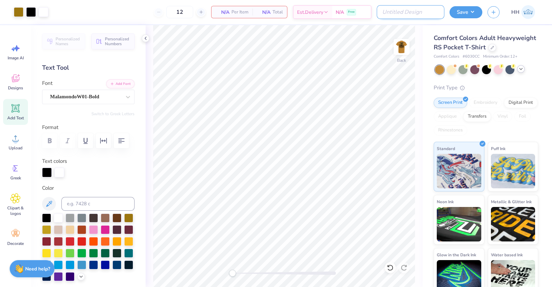
click at [432, 14] on input "Design Title" at bounding box center [411, 12] width 68 height 14
type input "Crows Dads Day merch"
click at [184, 11] on input "12" at bounding box center [196, 12] width 27 height 12
type input "1"
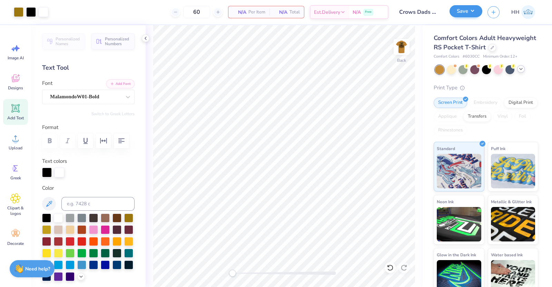
type input "60"
click at [455, 10] on button "Save" at bounding box center [465, 11] width 33 height 12
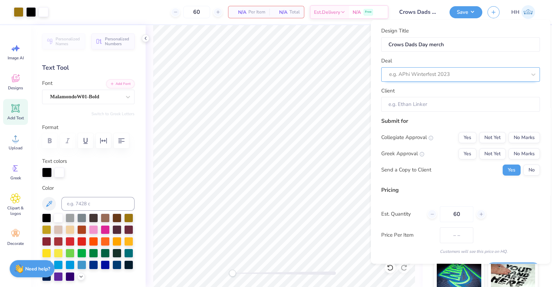
click at [444, 79] on div "e.g. APhi Winterfest 2023" at bounding box center [457, 74] width 139 height 11
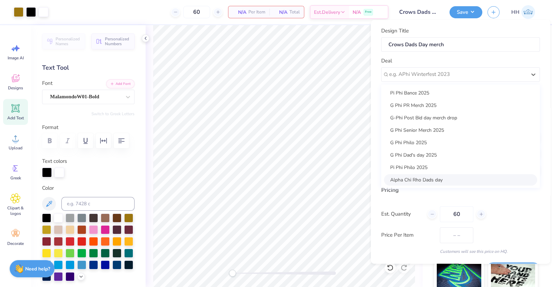
click at [417, 174] on div "Alpha Chi Rho Dads day" at bounding box center [460, 179] width 153 height 11
type input "[PERSON_NAME]"
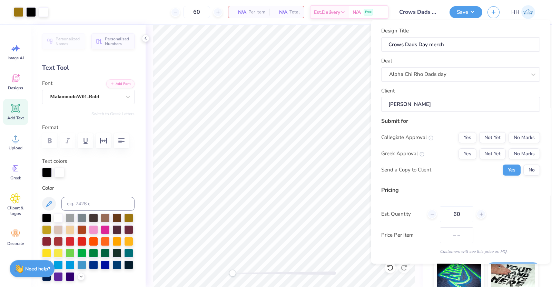
click at [426, 108] on input "[PERSON_NAME]" at bounding box center [460, 104] width 159 height 15
click at [459, 151] on button "Yes" at bounding box center [467, 153] width 18 height 11
click at [515, 136] on button "No Marks" at bounding box center [523, 137] width 31 height 11
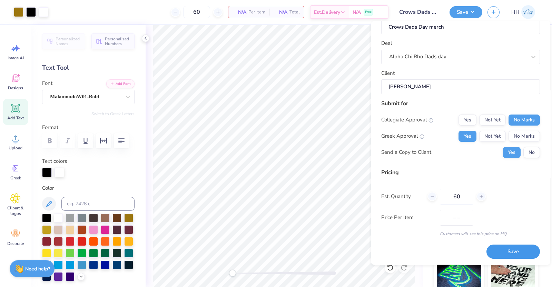
click at [508, 254] on button "Save" at bounding box center [512, 252] width 53 height 14
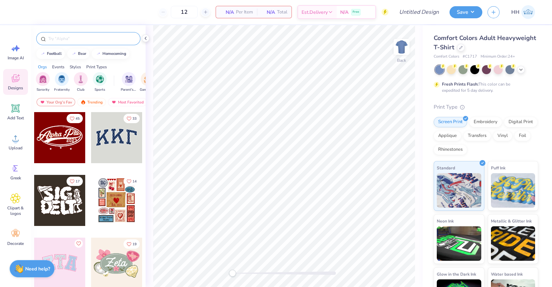
click at [74, 33] on div at bounding box center [88, 38] width 104 height 13
click at [73, 38] on input "text" at bounding box center [92, 38] width 88 height 7
type input "barbecue"
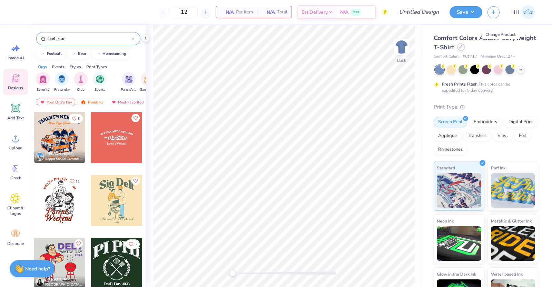
click at [462, 48] on icon at bounding box center [460, 46] width 3 height 3
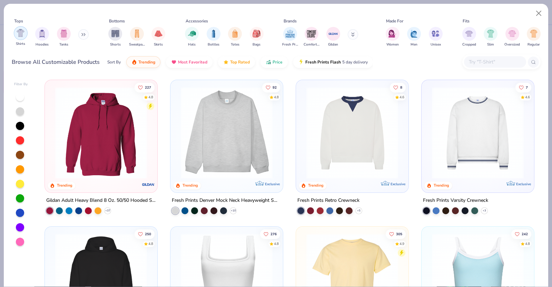
click at [20, 34] on img "filter for Shirts" at bounding box center [21, 33] width 8 height 8
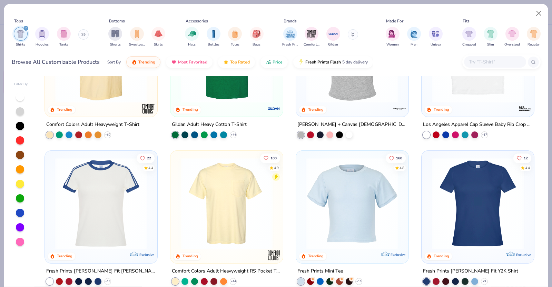
scroll to position [78, 0]
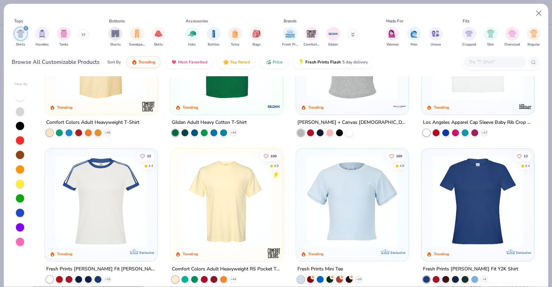
click at [236, 224] on img at bounding box center [226, 202] width 99 height 92
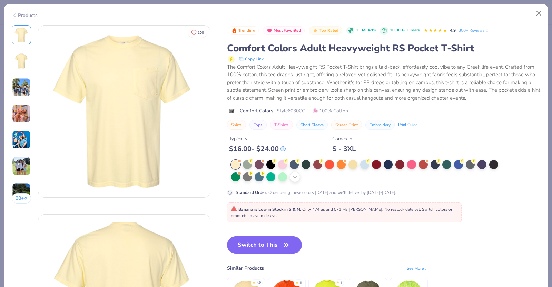
click at [294, 177] on polyline at bounding box center [294, 176] width 3 height 1
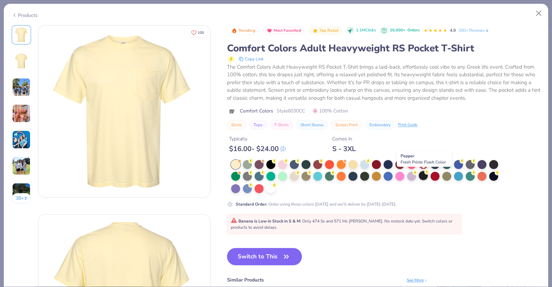
click at [425, 176] on div at bounding box center [423, 175] width 9 height 9
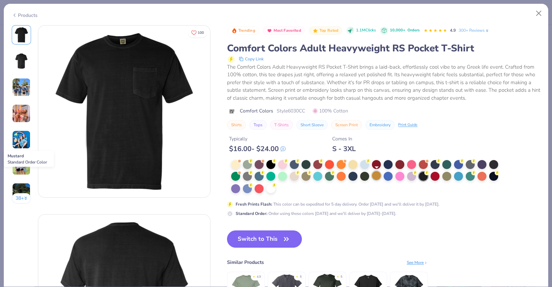
click at [378, 173] on div at bounding box center [376, 175] width 9 height 9
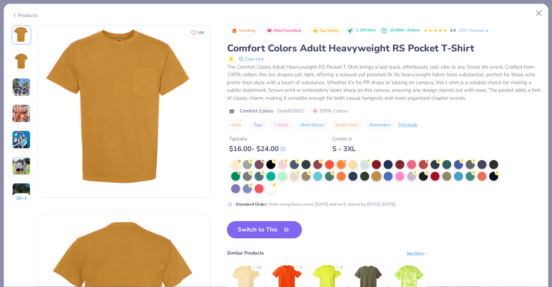
click at [265, 228] on button "Switch to This" at bounding box center [264, 229] width 75 height 17
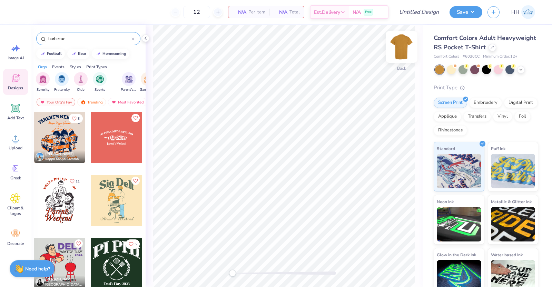
click at [402, 48] on img at bounding box center [402, 47] width 28 height 28
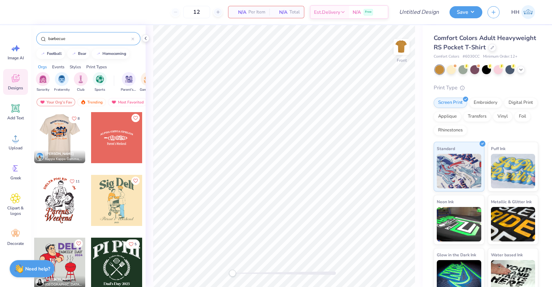
click at [62, 135] on div at bounding box center [59, 137] width 51 height 51
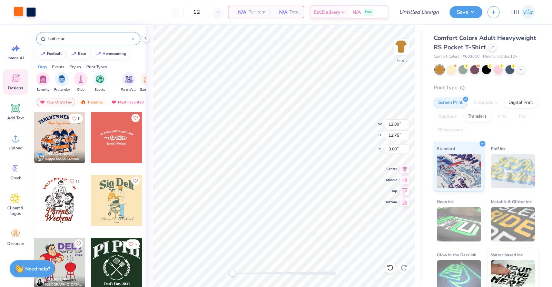
click at [19, 11] on div at bounding box center [19, 12] width 10 height 10
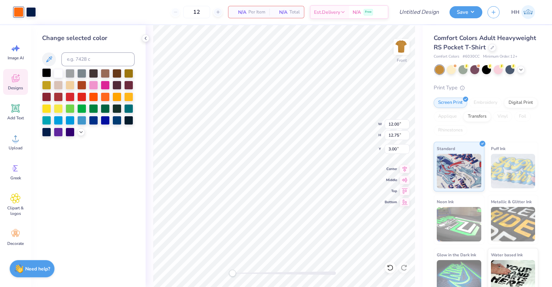
click at [47, 73] on div at bounding box center [46, 72] width 9 height 9
click at [31, 11] on div at bounding box center [31, 12] width 10 height 10
click at [127, 74] on div at bounding box center [128, 72] width 9 height 9
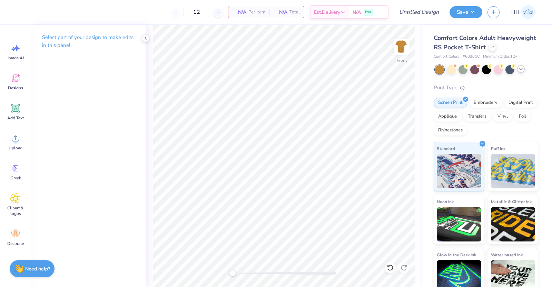
click at [522, 72] on icon at bounding box center [521, 69] width 6 height 6
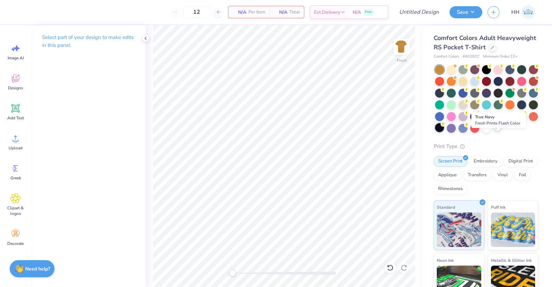
click at [444, 132] on div at bounding box center [439, 127] width 9 height 9
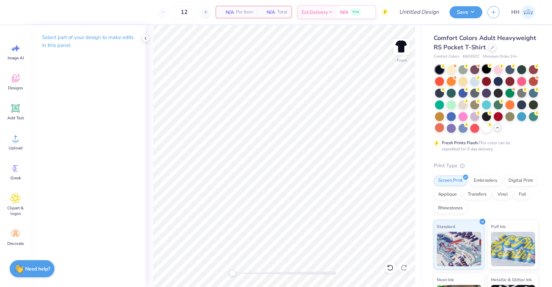
click at [485, 73] on div at bounding box center [486, 68] width 9 height 9
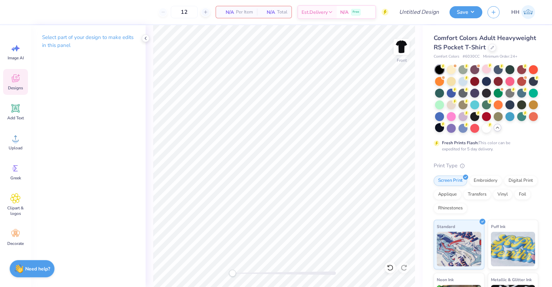
click at [16, 86] on span "Designs" at bounding box center [15, 88] width 15 height 6
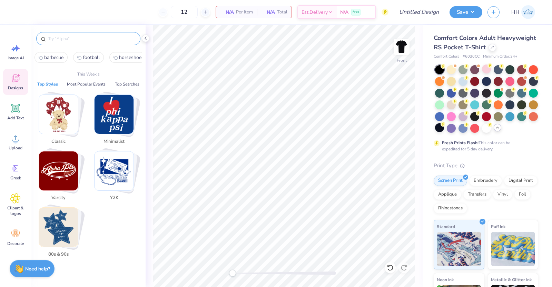
click at [98, 40] on input "text" at bounding box center [92, 38] width 88 height 7
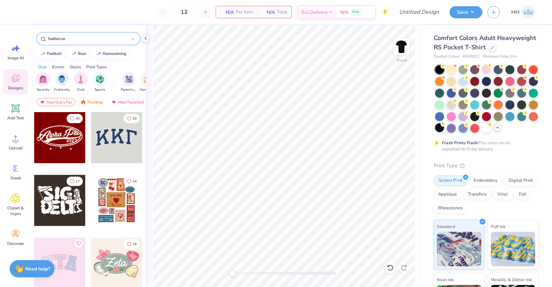
type input "barbecue"
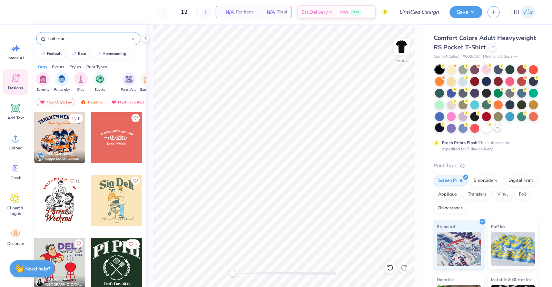
click at [54, 133] on div at bounding box center [59, 137] width 51 height 51
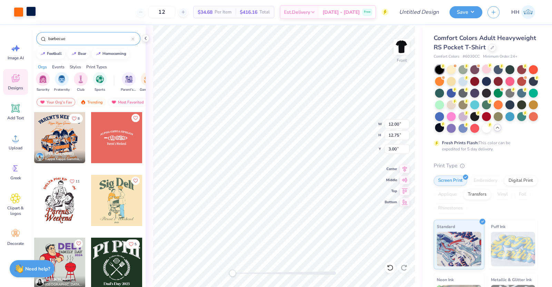
click at [29, 13] on div at bounding box center [31, 12] width 10 height 10
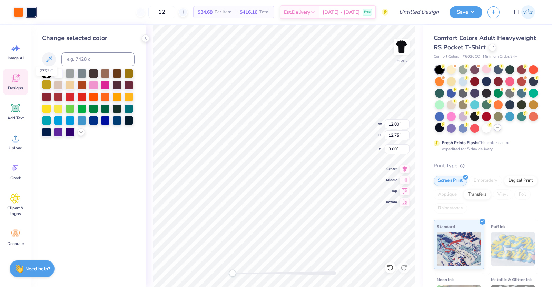
click at [44, 84] on div at bounding box center [46, 84] width 9 height 9
click at [18, 9] on div at bounding box center [19, 12] width 10 height 10
click at [128, 71] on div at bounding box center [128, 72] width 9 height 9
click at [47, 74] on div at bounding box center [46, 72] width 9 height 9
click at [130, 72] on div at bounding box center [128, 72] width 9 height 9
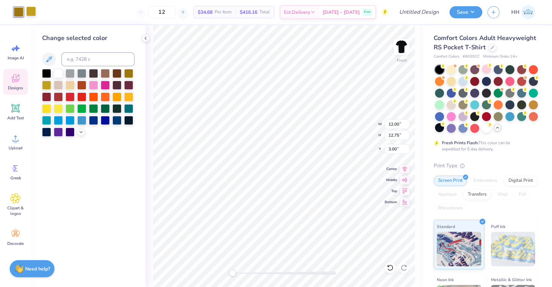
click at [34, 11] on div at bounding box center [31, 12] width 10 height 10
click at [129, 73] on div at bounding box center [128, 72] width 9 height 9
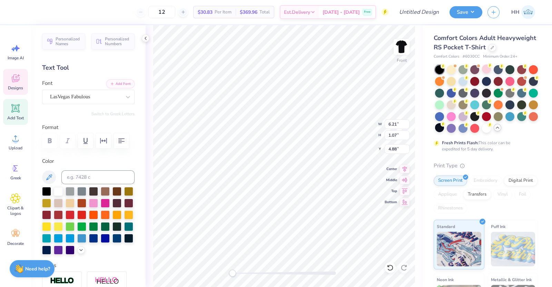
scroll to position [7, 1]
type textarea "K"
type textarea "Alpha Chi Rho"
type input "12.00"
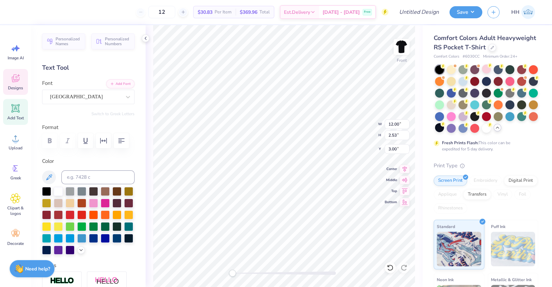
type input "2.53"
type input "3.00"
type textarea "DADs WEEKEND"
type textarea "Boys"
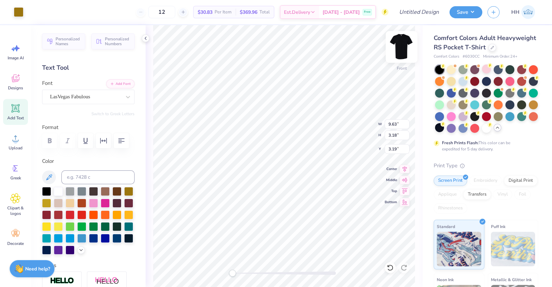
click at [404, 48] on img at bounding box center [402, 47] width 28 height 28
click at [401, 50] on img at bounding box center [402, 47] width 28 height 28
type input "3.54"
type input "1.08"
click at [404, 48] on img at bounding box center [402, 47] width 28 height 28
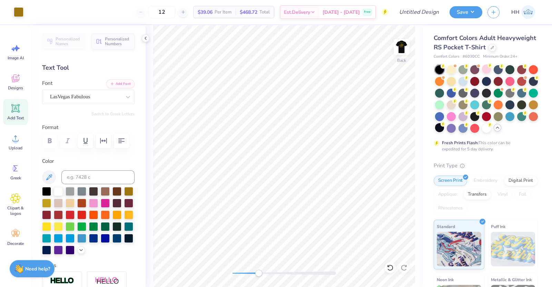
click at [22, 108] on div "Add Text" at bounding box center [15, 112] width 25 height 26
click at [12, 80] on icon at bounding box center [15, 78] width 10 height 10
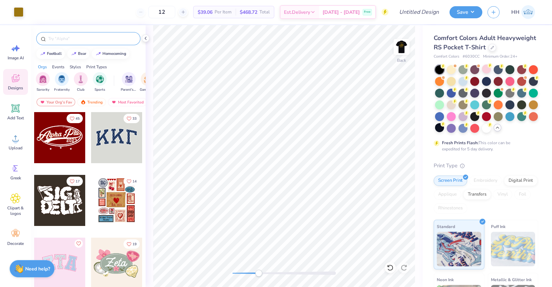
click at [83, 35] on input "text" at bounding box center [92, 38] width 88 height 7
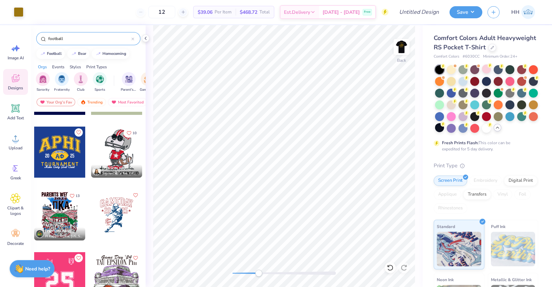
scroll to position [242, 0]
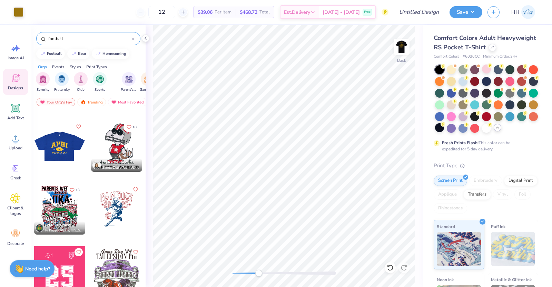
type input "football"
click at [34, 146] on div at bounding box center [8, 146] width 51 height 51
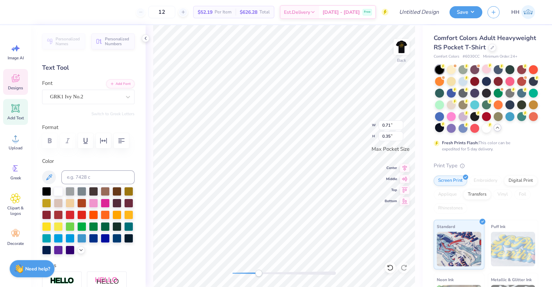
scroll to position [7, 1]
type textarea "A"
type textarea "Axp"
type input "1.48"
type input "0.86"
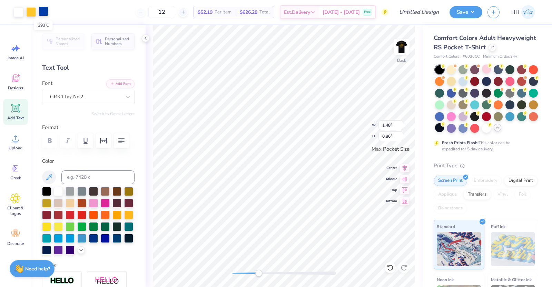
click at [44, 11] on div at bounding box center [44, 12] width 10 height 10
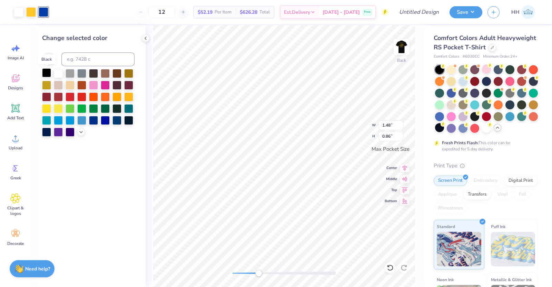
click at [44, 72] on div at bounding box center [46, 72] width 9 height 9
click at [33, 11] on div at bounding box center [31, 12] width 10 height 10
click at [128, 72] on div at bounding box center [128, 72] width 9 height 9
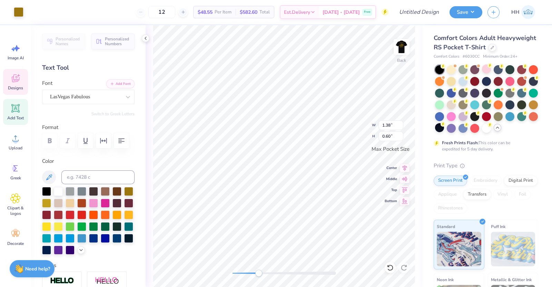
type input "1.38"
type input "0.60"
type input "3.47"
click at [150, 91] on div "Back W 1.48 1.48 " H 0.86 0.86 " Max Pocket Size Center Middle Top Bottom" at bounding box center [284, 156] width 277 height 262
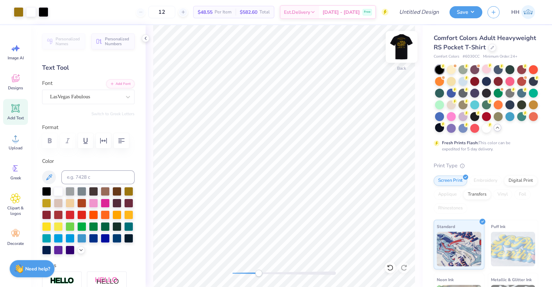
click at [400, 47] on img at bounding box center [402, 47] width 28 height 28
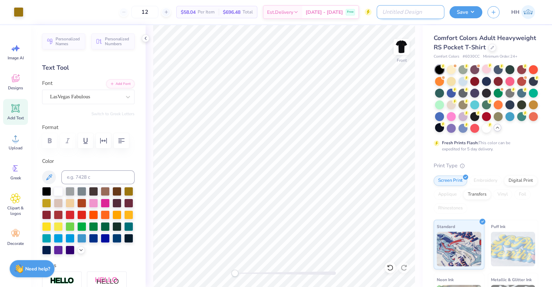
click at [424, 11] on input "Design Title" at bounding box center [411, 12] width 68 height 14
type input "Crows Dads Day merch"
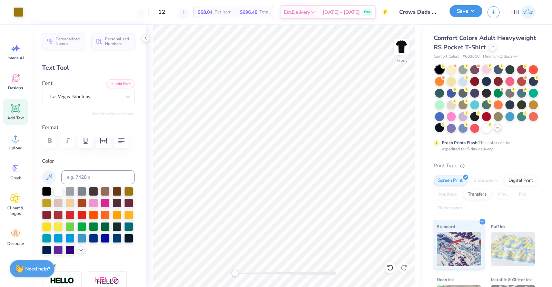
click at [467, 13] on button "Save" at bounding box center [465, 11] width 33 height 12
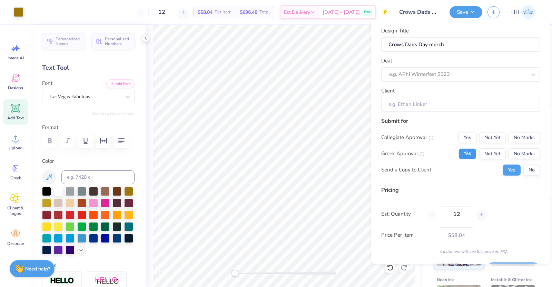
click at [460, 152] on button "Yes" at bounding box center [467, 153] width 18 height 11
click at [519, 139] on button "No Marks" at bounding box center [523, 137] width 31 height 11
type input "$58.04"
click at [460, 212] on input "12" at bounding box center [456, 214] width 33 height 16
type input "1"
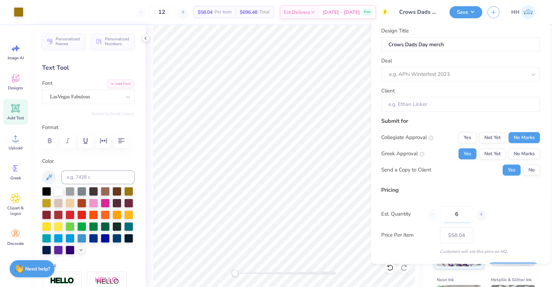
type input "60"
type input "$24.60"
type input "60"
click at [446, 185] on div "Design Title Crows Dads Day merch Deal e.g. APhi Winterfest 2023 Client Submit …" at bounding box center [460, 141] width 159 height 228
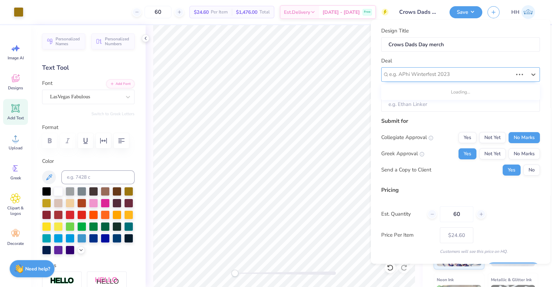
click at [417, 71] on div at bounding box center [450, 74] width 123 height 9
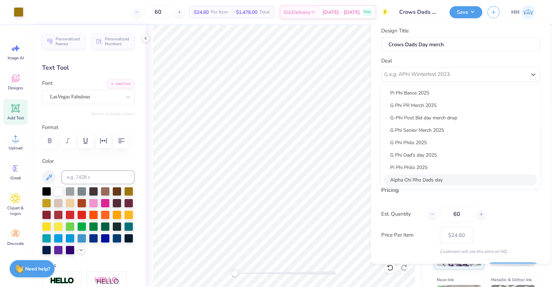
click at [408, 174] on div "Alpha Chi Rho Dads day" at bounding box center [460, 179] width 153 height 11
type input "[PERSON_NAME]"
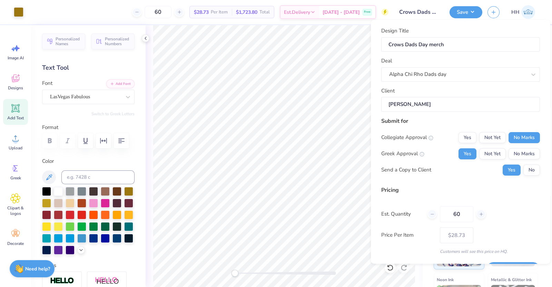
click at [426, 104] on input "[PERSON_NAME]" at bounding box center [460, 104] width 159 height 15
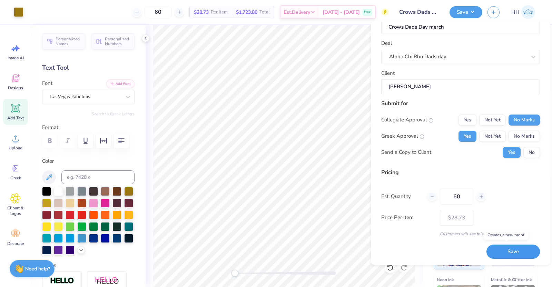
click at [491, 249] on button "Save" at bounding box center [512, 252] width 53 height 14
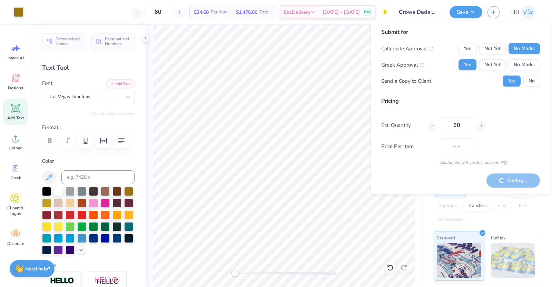
type input "$28.73"
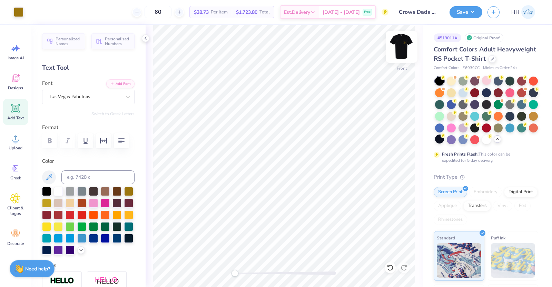
click at [402, 45] on img at bounding box center [402, 47] width 28 height 28
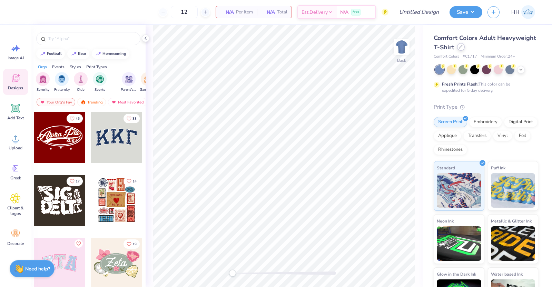
click at [462, 48] on icon at bounding box center [460, 46] width 3 height 3
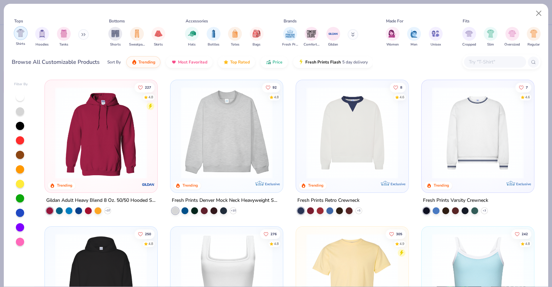
click at [21, 30] on img "filter for Shirts" at bounding box center [21, 33] width 8 height 8
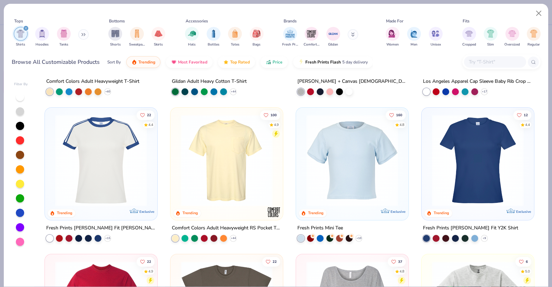
scroll to position [120, 0]
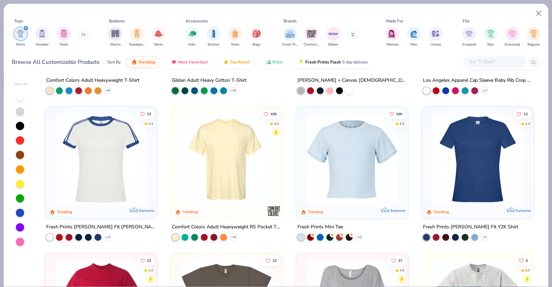
click at [241, 185] on img at bounding box center [226, 159] width 99 height 92
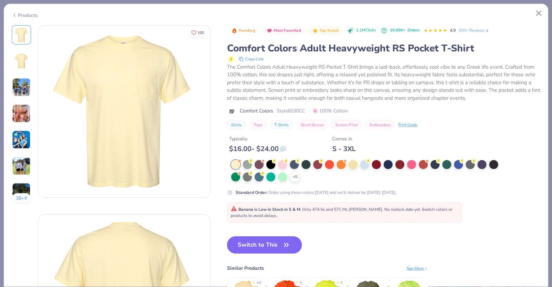
click at [279, 221] on div "Banana is Low in Stock in S & M : Only 474 Ss and 571 Ms left. No restock date …" at bounding box center [344, 212] width 235 height 20
click at [281, 246] on icon "button" at bounding box center [286, 245] width 10 height 10
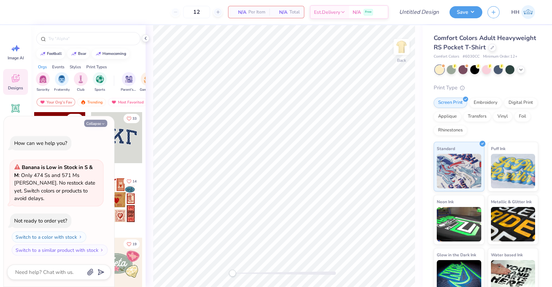
click at [99, 127] on button "Collapse" at bounding box center [95, 123] width 23 height 7
type textarea "x"
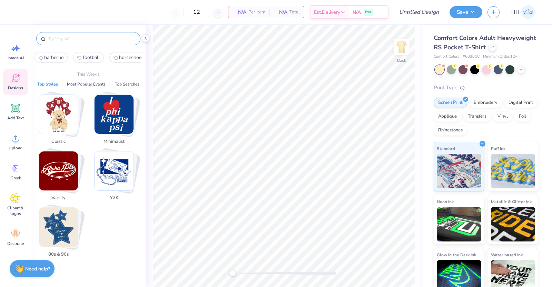
click at [76, 36] on input "text" at bounding box center [92, 38] width 88 height 7
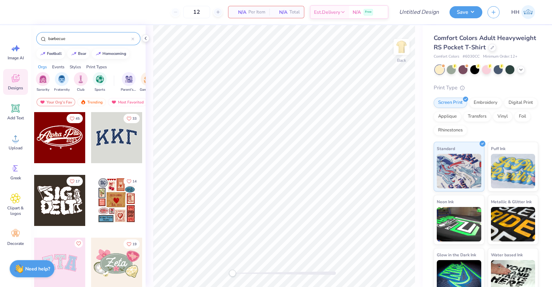
type input "barbecue"
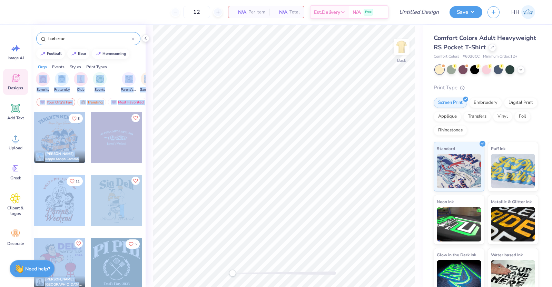
click at [154, 70] on div "12 N/A Per Item N/A Total Est. Delivery N/A Free Design Title Save HH Image AI …" at bounding box center [276, 143] width 552 height 287
click at [49, 239] on div at bounding box center [59, 263] width 51 height 51
click at [133, 64] on div "Orgs Events Styles Print Types" at bounding box center [88, 65] width 114 height 10
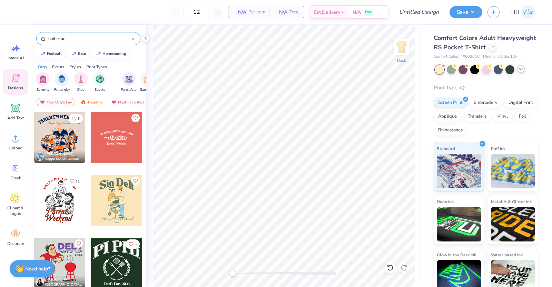
click at [522, 72] on icon at bounding box center [521, 69] width 6 height 6
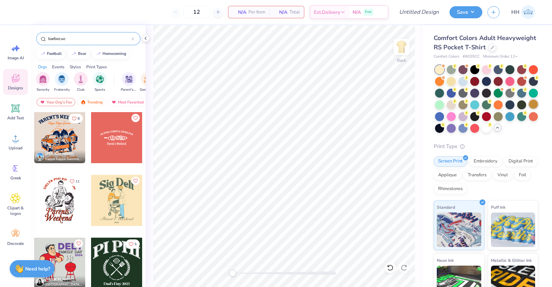
click at [529, 109] on div at bounding box center [533, 104] width 9 height 9
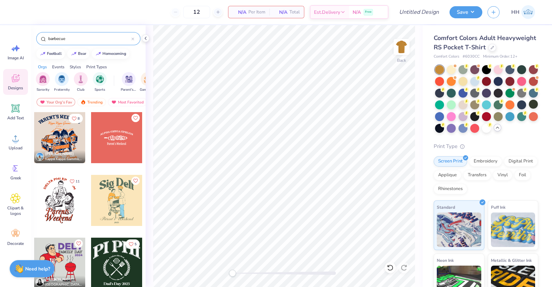
click at [60, 180] on div at bounding box center [59, 200] width 51 height 51
click at [402, 49] on img at bounding box center [402, 47] width 28 height 28
drag, startPoint x: 70, startPoint y: 38, endPoint x: 40, endPoint y: 37, distance: 29.7
click at [40, 37] on div "barbecue" at bounding box center [88, 38] width 104 height 13
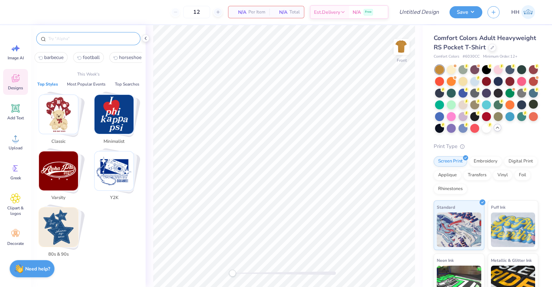
click at [55, 58] on span "barbecue" at bounding box center [53, 57] width 19 height 7
type input "barbecue"
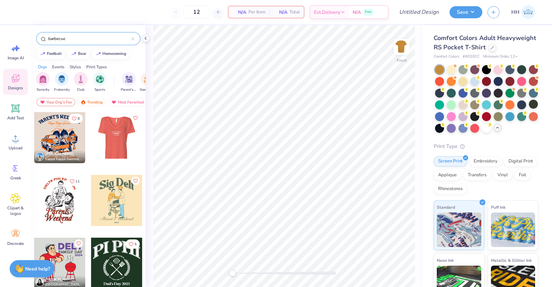
click at [58, 202] on div at bounding box center [59, 200] width 51 height 51
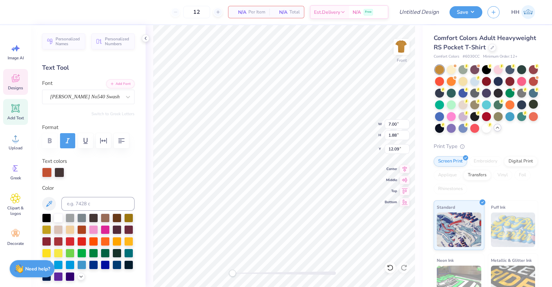
scroll to position [7, 1]
type textarea "Dads"
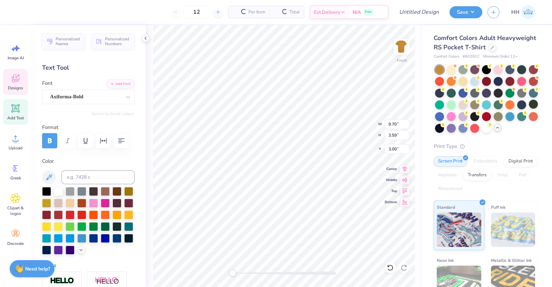
type input "9.70"
type input "3.59"
type input "3.00"
type textarea "D"
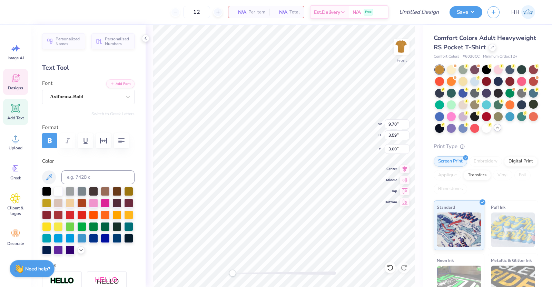
scroll to position [7, 1]
type textarea "ALPHA CHI RHO"
click at [29, 9] on div at bounding box center [31, 12] width 10 height 10
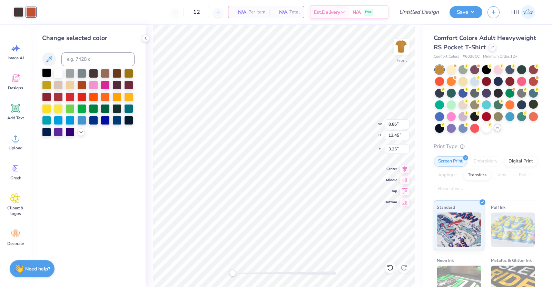
click at [47, 73] on div at bounding box center [46, 72] width 9 height 9
click at [19, 11] on div at bounding box center [19, 12] width 10 height 10
click at [46, 72] on div at bounding box center [46, 72] width 9 height 9
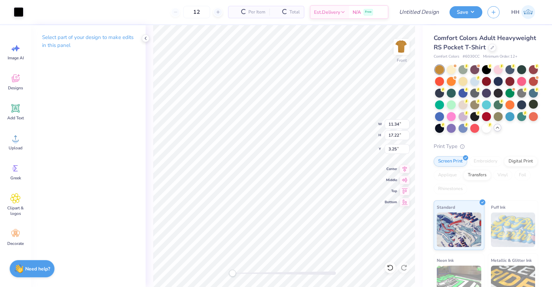
type input "11.34"
type input "17.22"
type input "3.00"
click at [402, 42] on img at bounding box center [402, 47] width 28 height 28
click at [403, 53] on img at bounding box center [402, 47] width 28 height 28
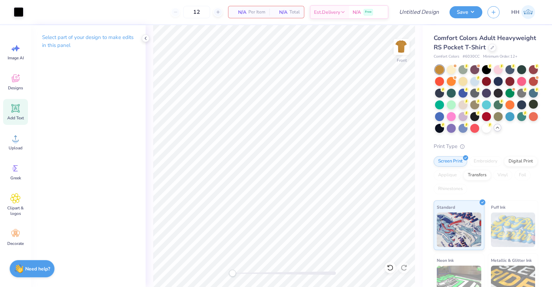
click at [16, 107] on icon at bounding box center [15, 108] width 7 height 7
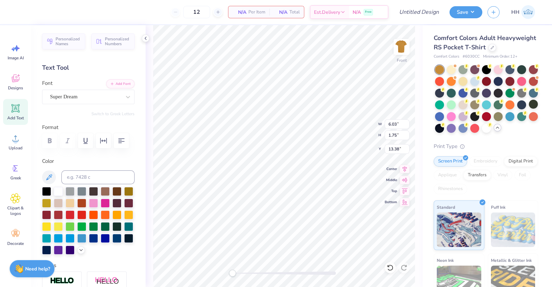
scroll to position [7, 1]
type textarea "2025"
click at [47, 195] on div at bounding box center [46, 190] width 9 height 9
type input "10.82"
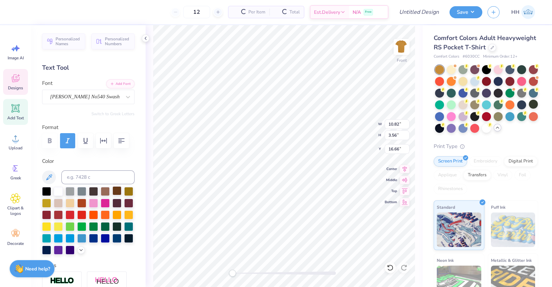
type input "3.56"
type input "16.66"
type input "5.86"
type input "1.74"
type input "20.22"
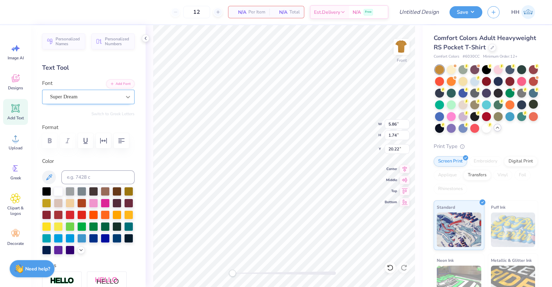
click at [124, 94] on icon at bounding box center [127, 96] width 7 height 7
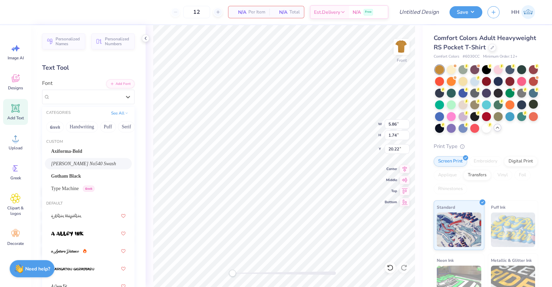
click at [96, 161] on span "Caslon Becker No540 Swash" at bounding box center [83, 163] width 65 height 7
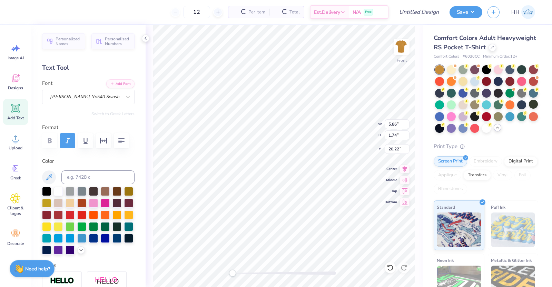
type input "5.21"
type input "2.09"
type input "20.33"
type input "2.71"
type input "9.63"
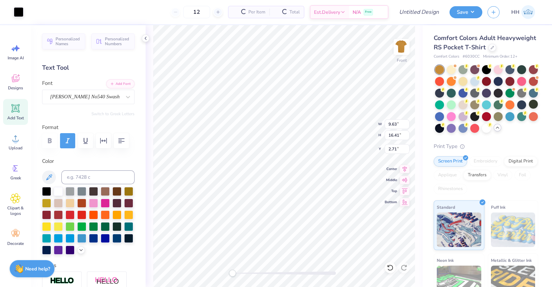
type input "16.41"
type input "3.00"
click at [398, 49] on img at bounding box center [402, 47] width 28 height 28
click at [18, 85] on span "Designs" at bounding box center [15, 88] width 15 height 6
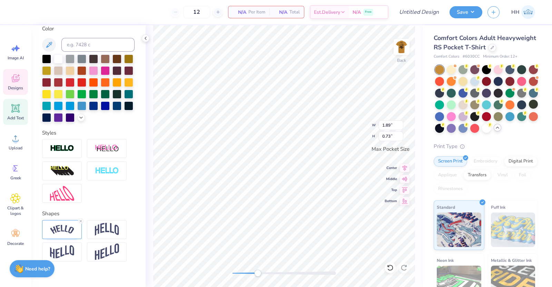
scroll to position [170, 0]
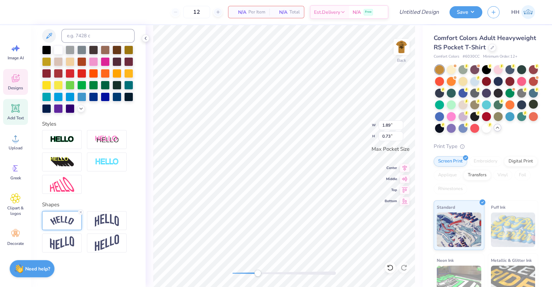
click at [64, 216] on img at bounding box center [62, 220] width 24 height 9
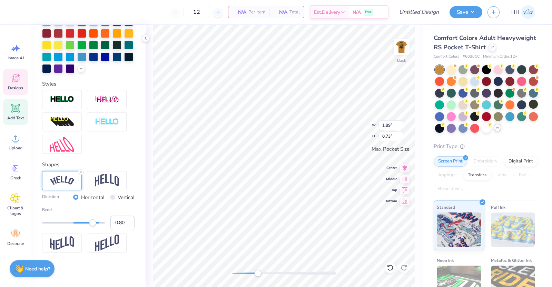
scroll to position [210, 0]
click at [80, 171] on icon at bounding box center [81, 172] width 4 height 4
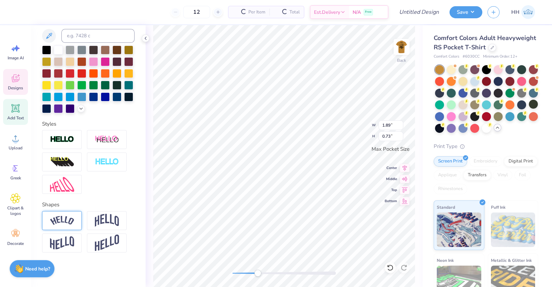
scroll to position [170, 0]
click at [107, 218] on img at bounding box center [107, 220] width 24 height 13
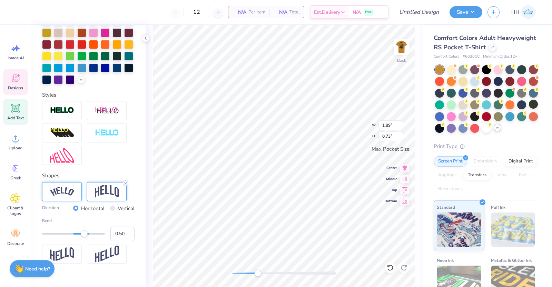
click at [126, 185] on icon at bounding box center [125, 183] width 4 height 4
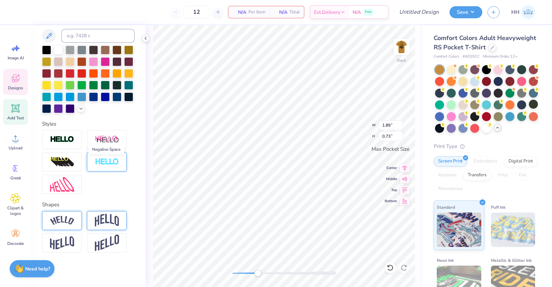
click at [109, 159] on img at bounding box center [107, 162] width 24 height 8
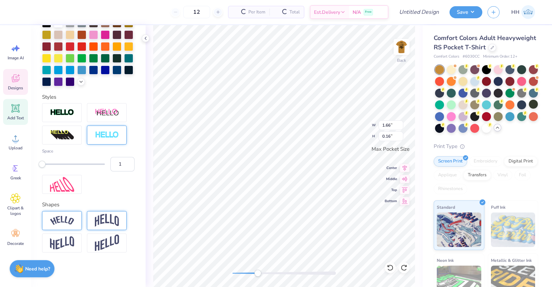
type input "1.66"
type input "0.16"
type input "1.19"
type input "0.45"
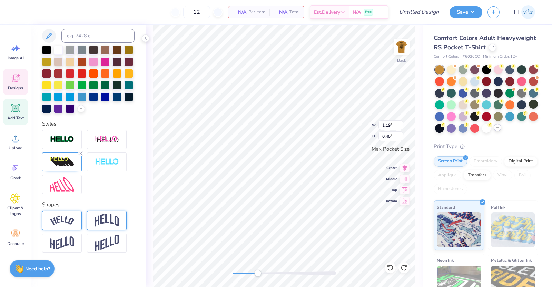
type input "2.00"
type input "3.12"
type input "2.92"
type input "0.28"
type input "1.19"
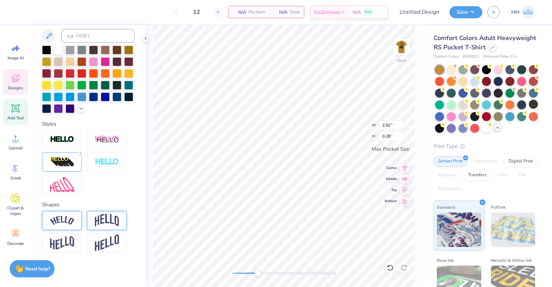
type input "0.45"
type input "2.00"
type input "1.48"
type input "2.92"
type input "0.28"
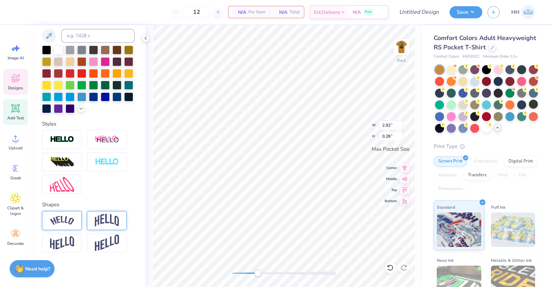
type input "1.19"
type input "0.45"
type input "2.00"
type input "0.66"
type input "0.96"
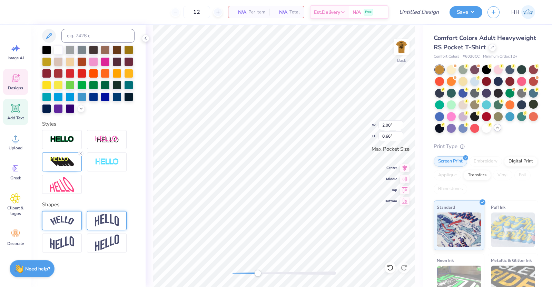
type input "0.39"
type input "1.21"
type input "0.48"
type input "2.00"
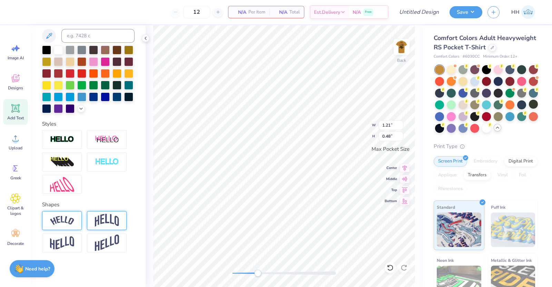
type input "0.66"
type input "1.19"
type input "0.45"
click at [401, 48] on img at bounding box center [402, 47] width 28 height 28
click at [201, 10] on input "12" at bounding box center [196, 12] width 27 height 12
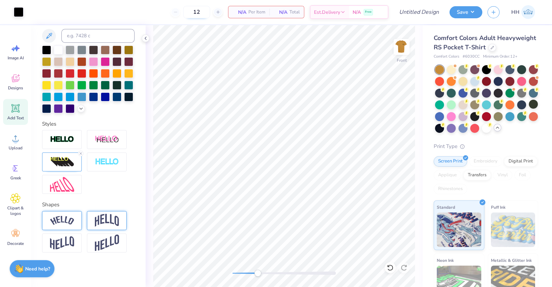
type input "1"
type input "60"
click at [404, 41] on img at bounding box center [402, 47] width 28 height 28
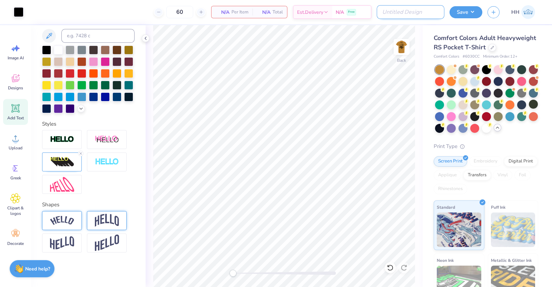
click at [438, 14] on input "Design Title" at bounding box center [411, 12] width 68 height 14
type input "Crows Dads Day merch"
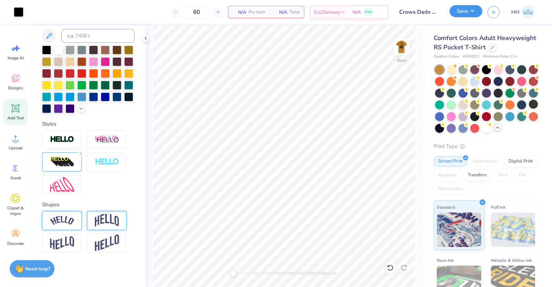
click at [467, 10] on button "Save" at bounding box center [465, 11] width 33 height 12
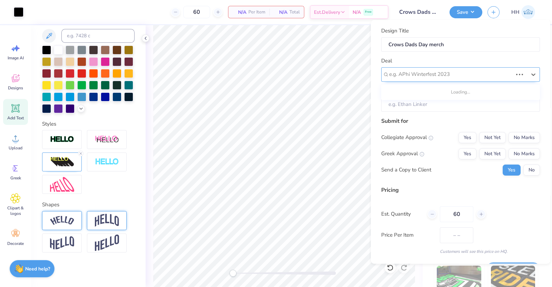
click at [424, 72] on div at bounding box center [450, 74] width 123 height 9
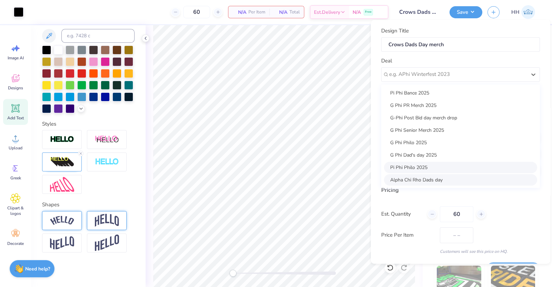
click at [421, 174] on div "Alpha Chi Rho Dads day" at bounding box center [460, 179] width 153 height 11
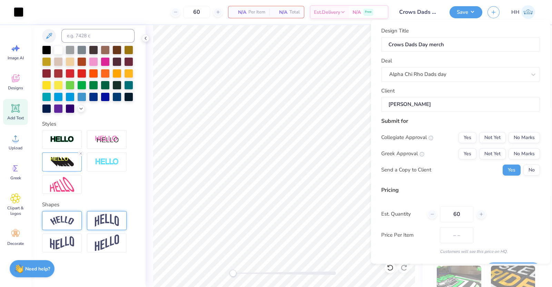
type input "[PERSON_NAME]"
click at [463, 154] on button "Yes" at bounding box center [467, 153] width 18 height 11
click at [531, 138] on button "No Marks" at bounding box center [523, 137] width 31 height 11
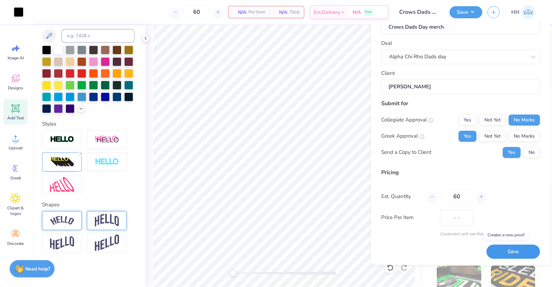
click at [504, 249] on button "Save" at bounding box center [512, 252] width 53 height 14
